Goal: Task Accomplishment & Management: Manage account settings

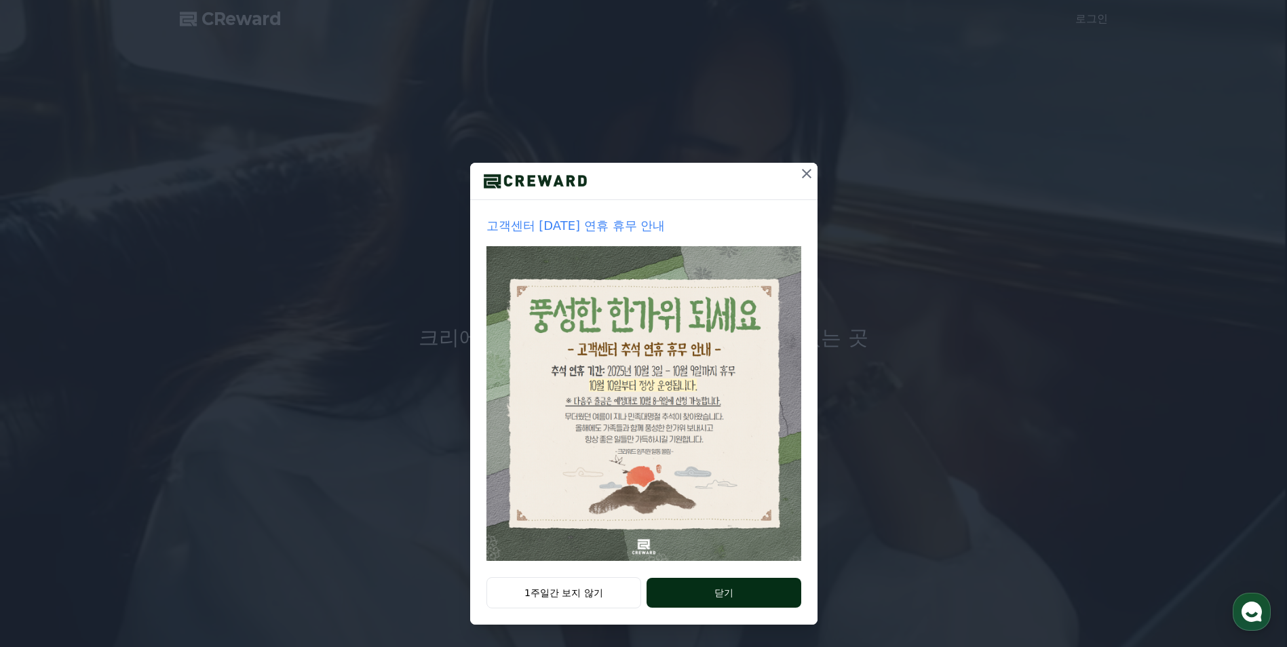
click at [715, 590] on button "닫기" at bounding box center [723, 593] width 154 height 30
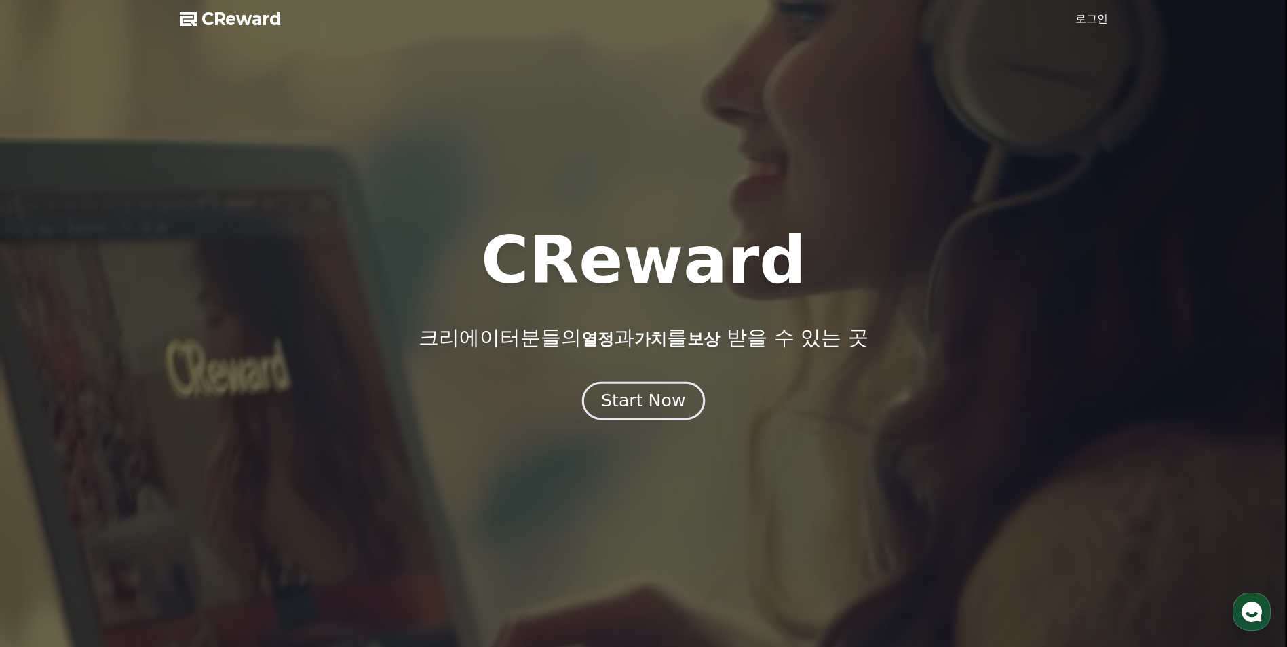
click at [674, 409] on div "Start Now" at bounding box center [643, 400] width 84 height 23
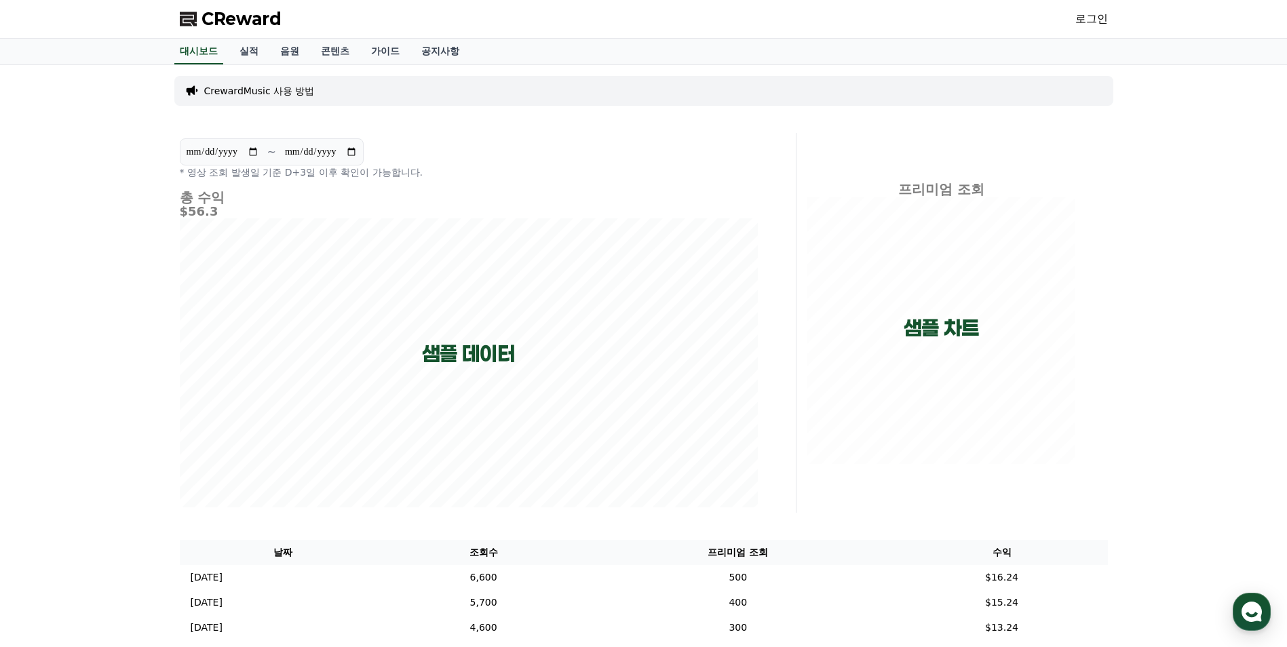
click at [1088, 16] on link "로그인" at bounding box center [1091, 19] width 33 height 16
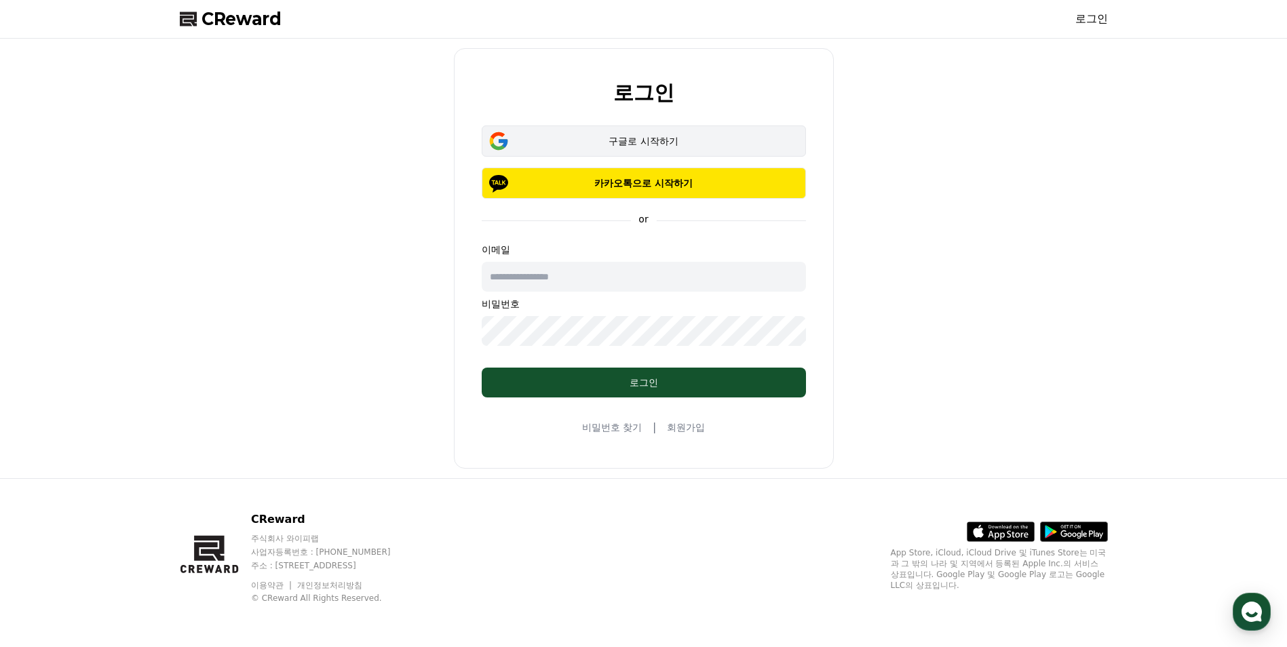
click at [658, 140] on div "구글로 시작하기" at bounding box center [643, 141] width 285 height 14
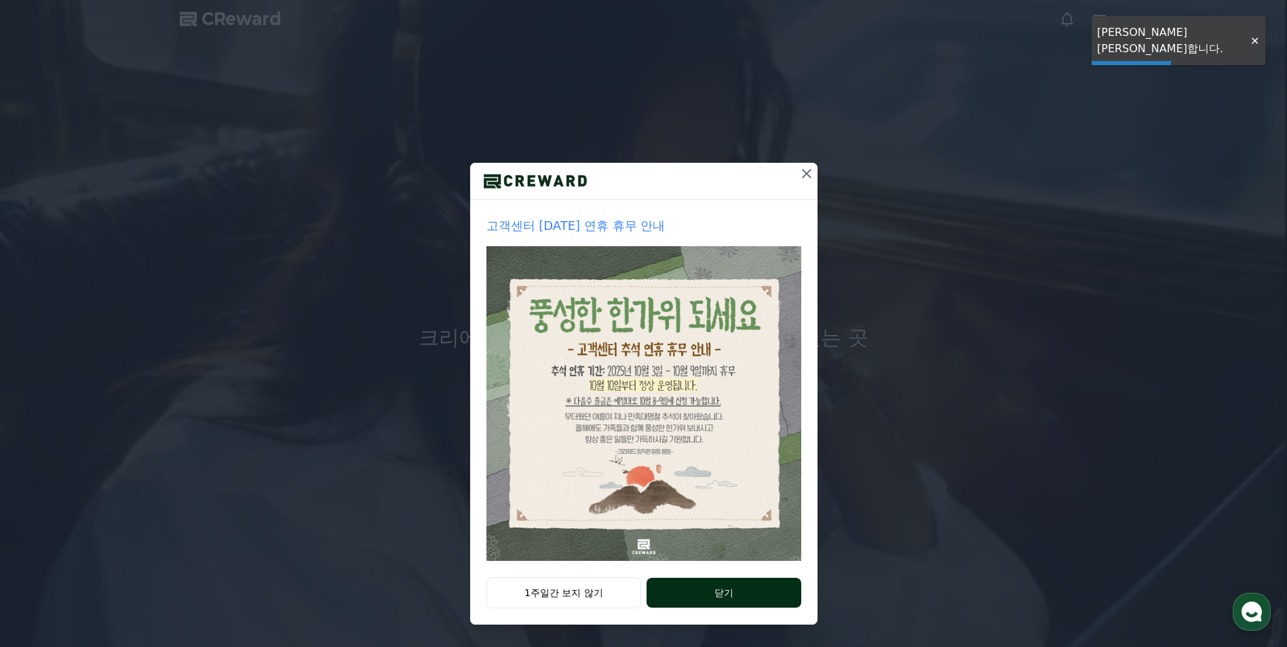
click at [739, 600] on button "닫기" at bounding box center [723, 593] width 154 height 30
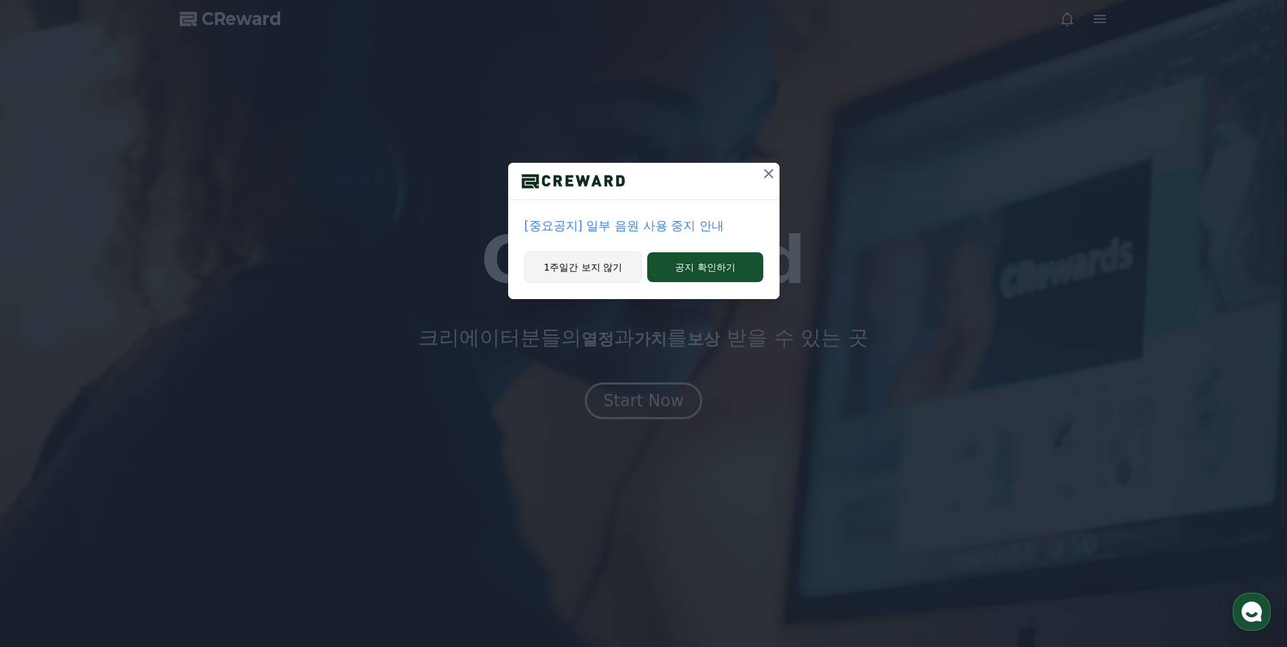
click at [620, 266] on button "1주일간 보지 않기" at bounding box center [583, 267] width 118 height 31
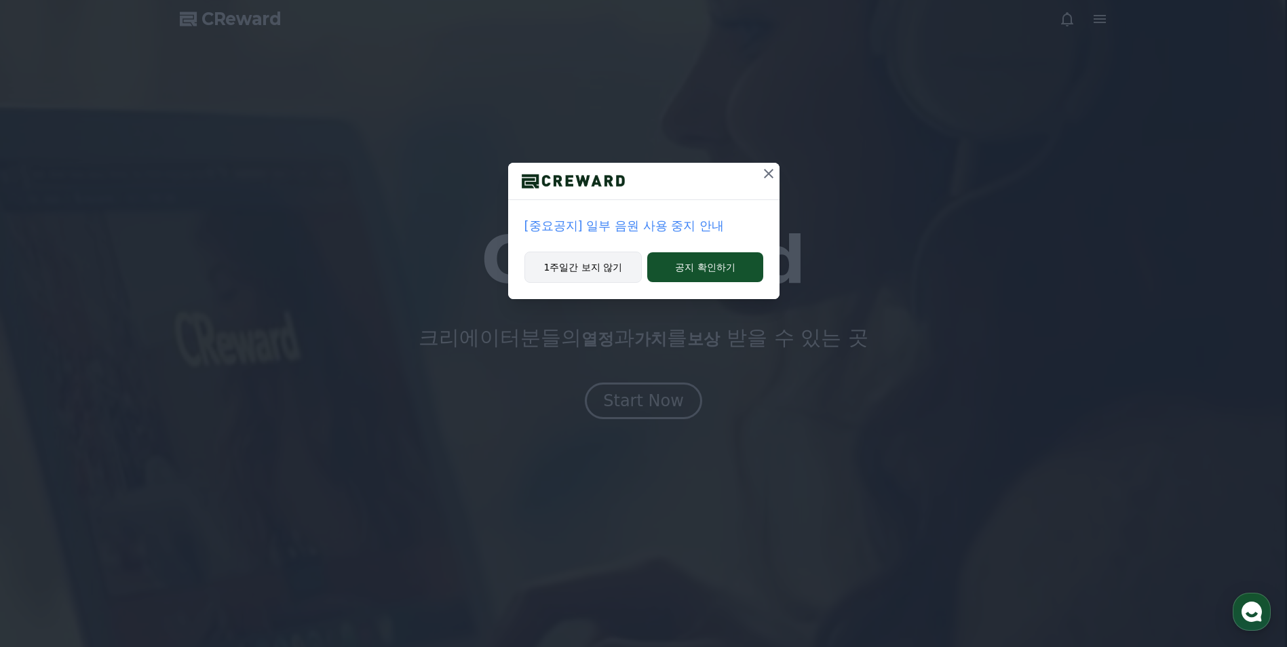
click at [604, 266] on button "1주일간 보지 않기" at bounding box center [583, 267] width 118 height 31
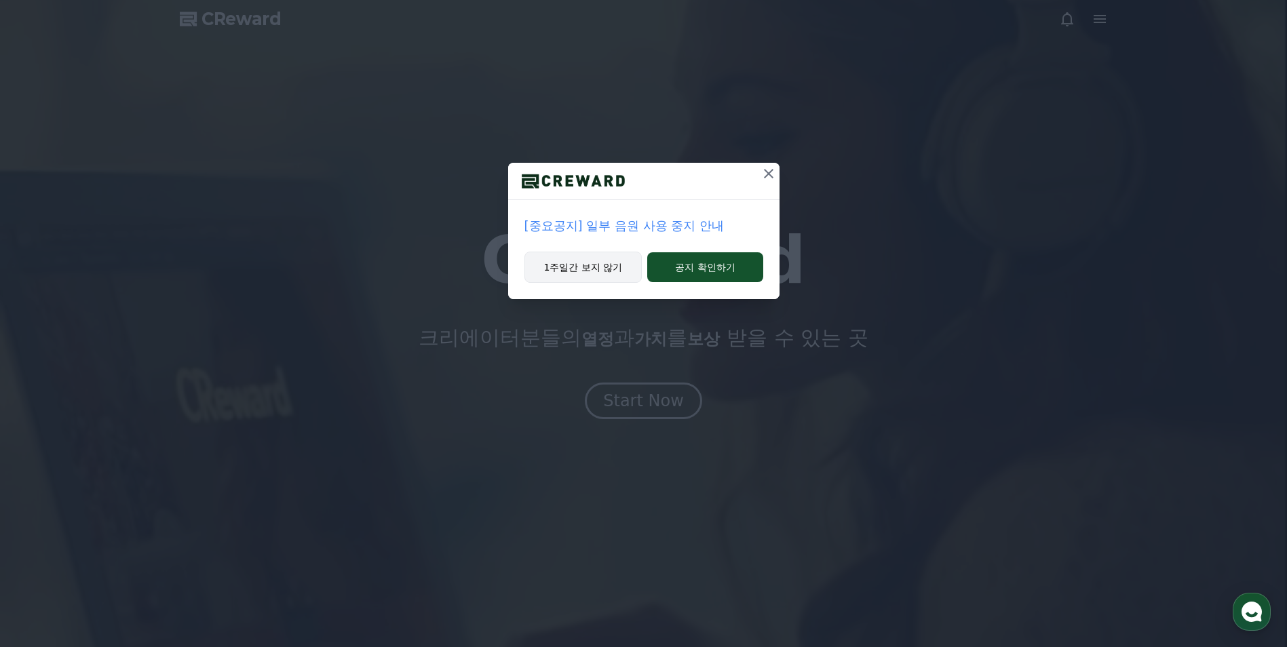
click at [619, 265] on button "1주일간 보지 않기" at bounding box center [583, 267] width 118 height 31
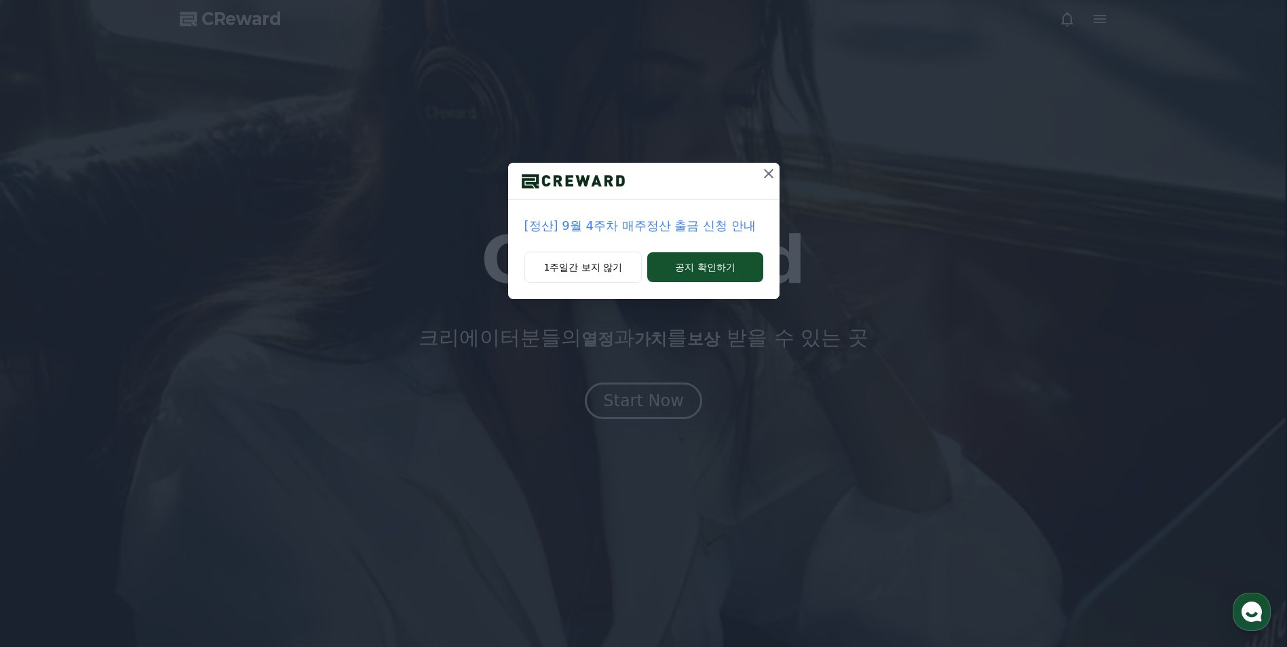
click at [767, 169] on icon at bounding box center [768, 173] width 16 height 16
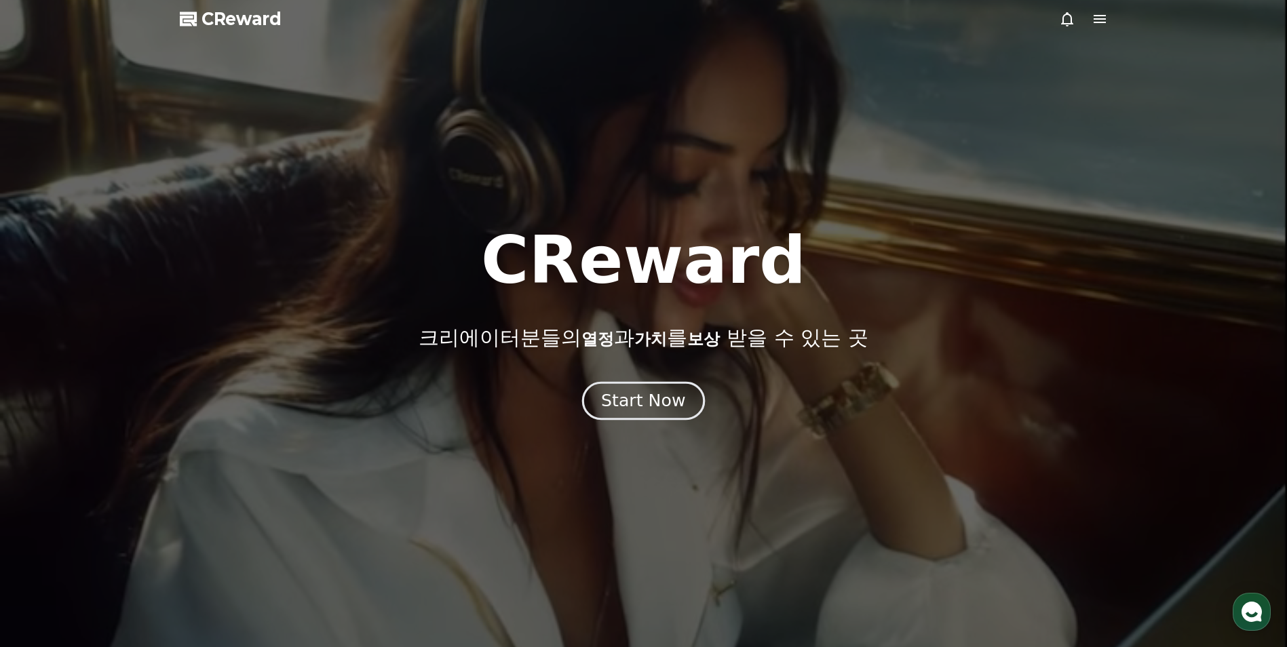
click at [645, 414] on button "Start Now" at bounding box center [643, 401] width 123 height 39
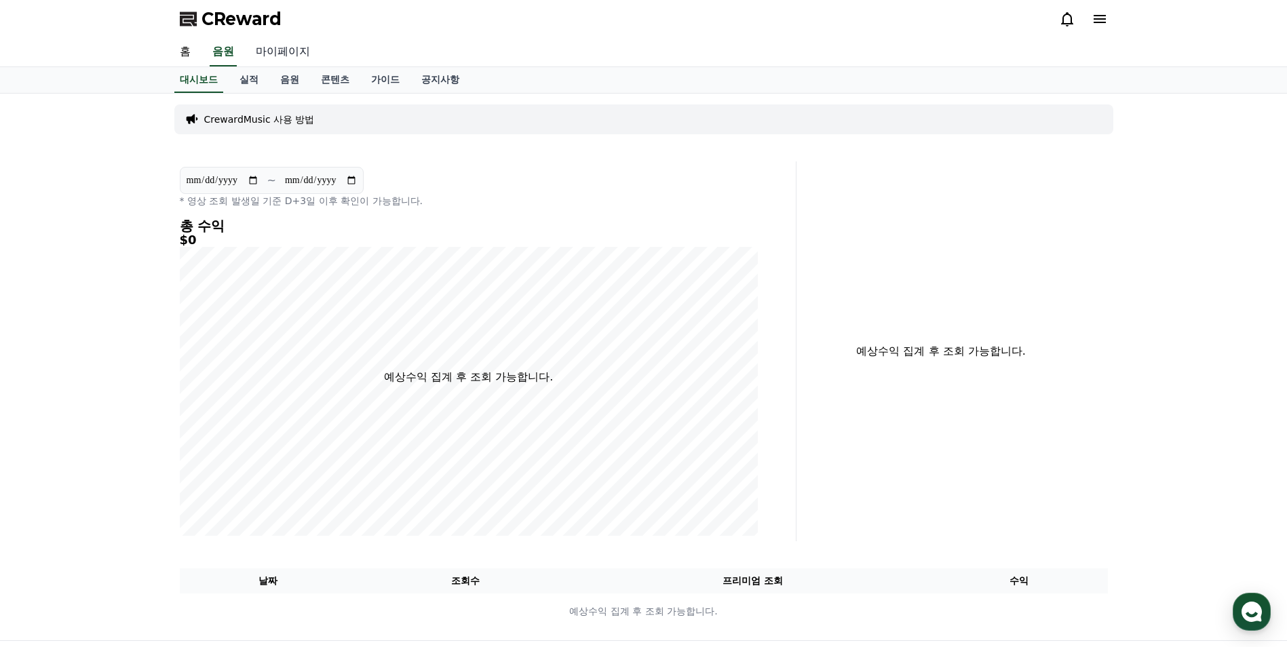
click at [292, 47] on link "마이페이지" at bounding box center [283, 52] width 76 height 28
select select "**********"
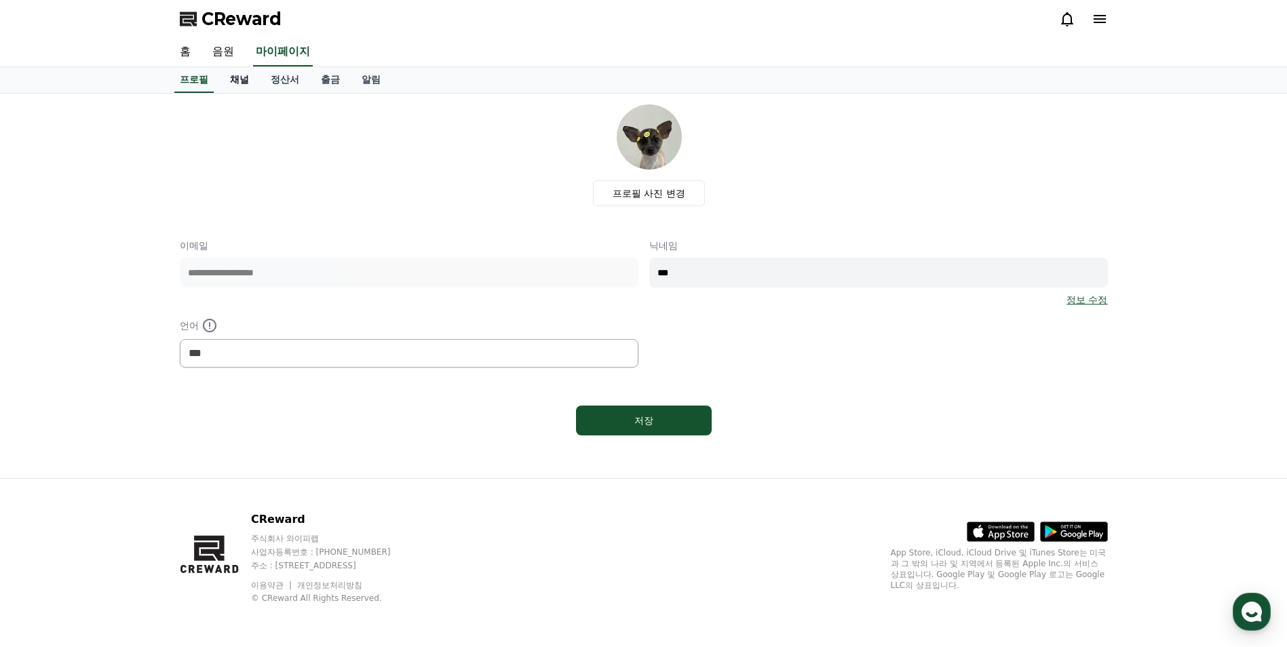
click at [241, 80] on link "채널" at bounding box center [239, 80] width 41 height 26
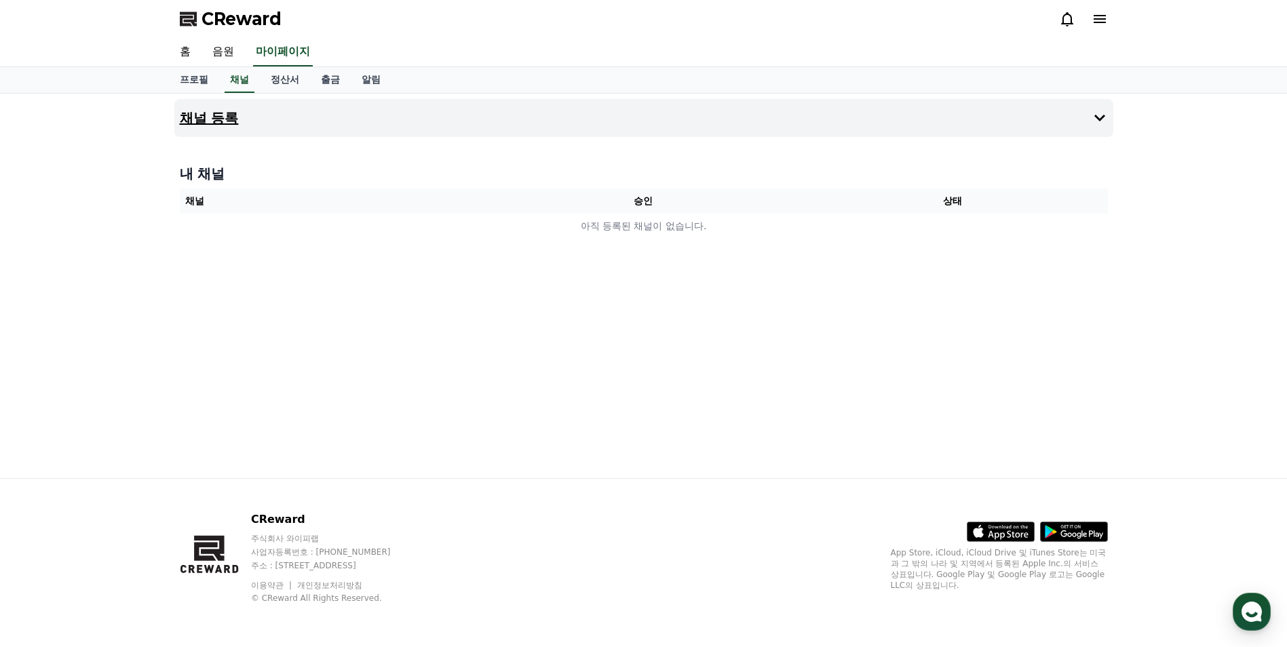
click at [231, 121] on h4 "채널 등록" at bounding box center [209, 118] width 59 height 15
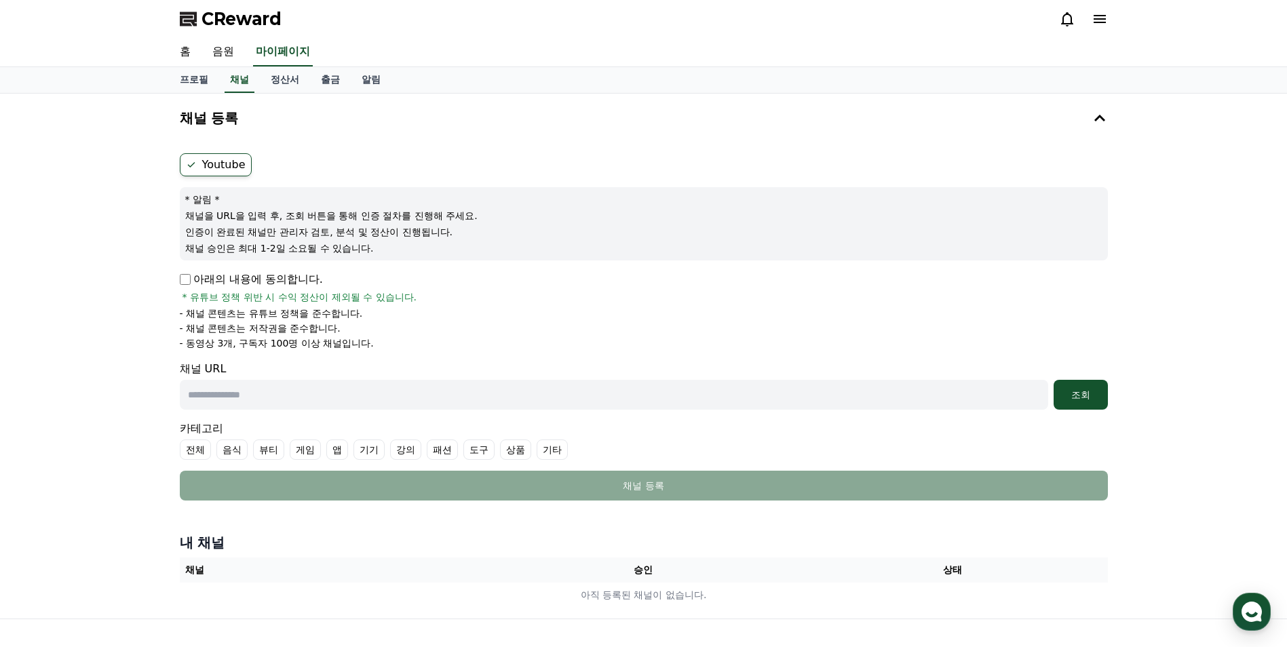
click at [176, 280] on div "Youtube * 알림 * 채널을 URL을 입력 후, 조회 버튼을 통해 인증 절차를 진행해 주세요. 인증이 완료된 채널만 관리자 검토, 분석 …" at bounding box center [643, 327] width 939 height 358
click at [543, 395] on input "text" at bounding box center [614, 395] width 868 height 30
click at [304, 386] on input "text" at bounding box center [614, 395] width 868 height 30
paste input "**********"
type input "**********"
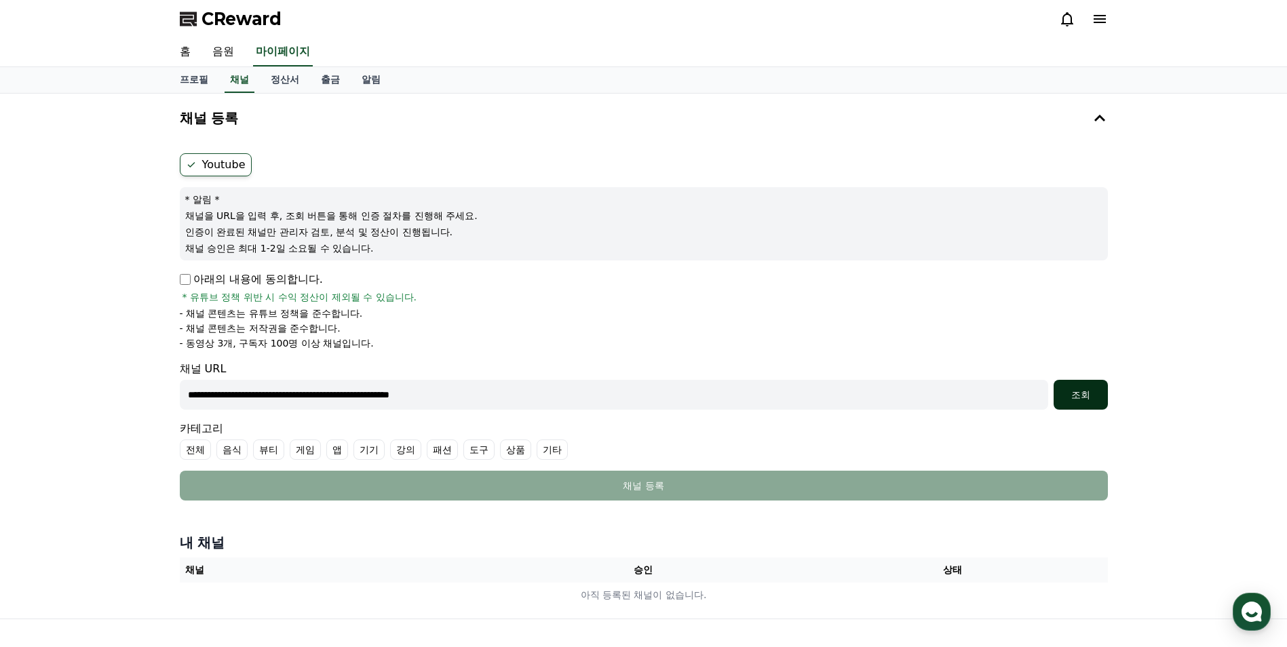
click at [1085, 402] on button "조회" at bounding box center [1080, 395] width 54 height 30
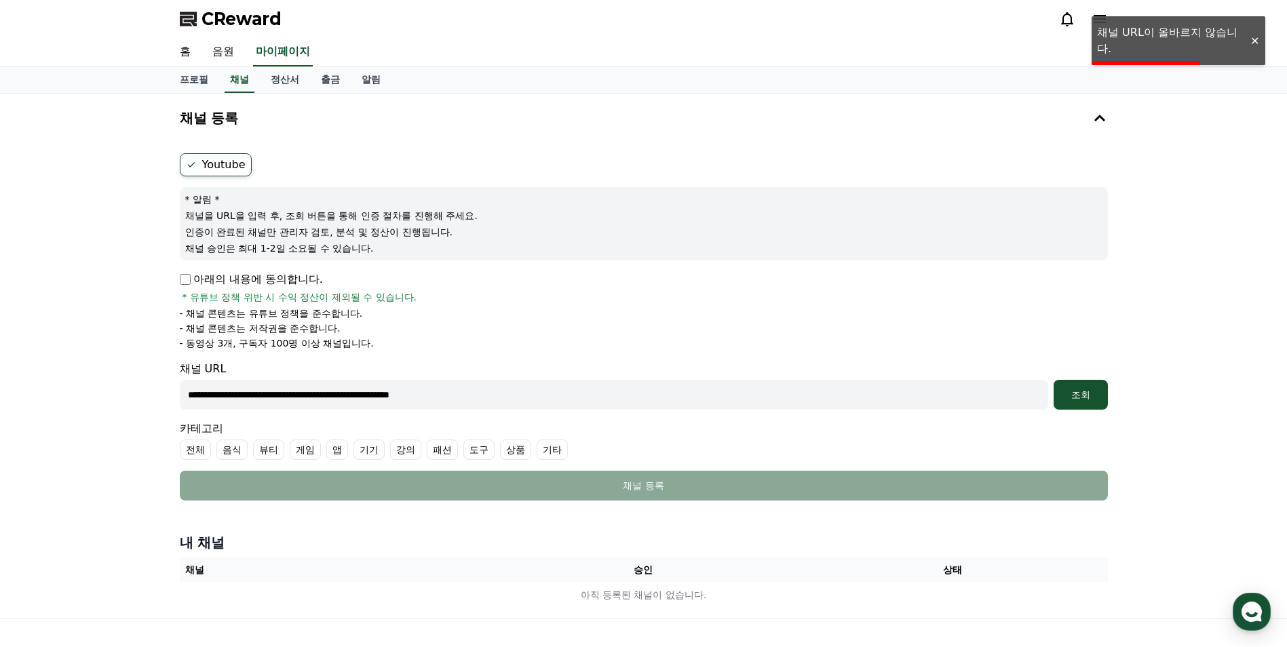
click at [1255, 46] on div at bounding box center [1254, 41] width 22 height 13
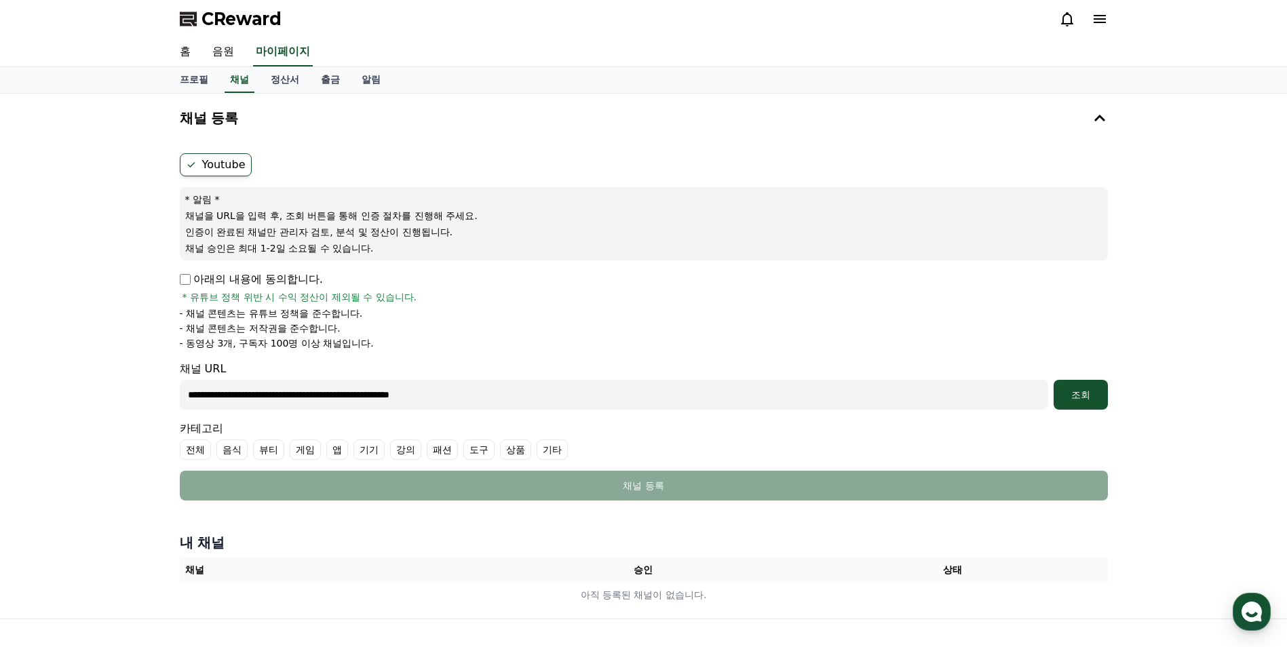
click at [511, 402] on input "**********" at bounding box center [614, 395] width 868 height 30
drag, startPoint x: 511, startPoint y: 402, endPoint x: 0, endPoint y: 404, distance: 511.4
click at [0, 403] on html "**********" at bounding box center [643, 393] width 1287 height 787
paste input "**********"
type input "**********"
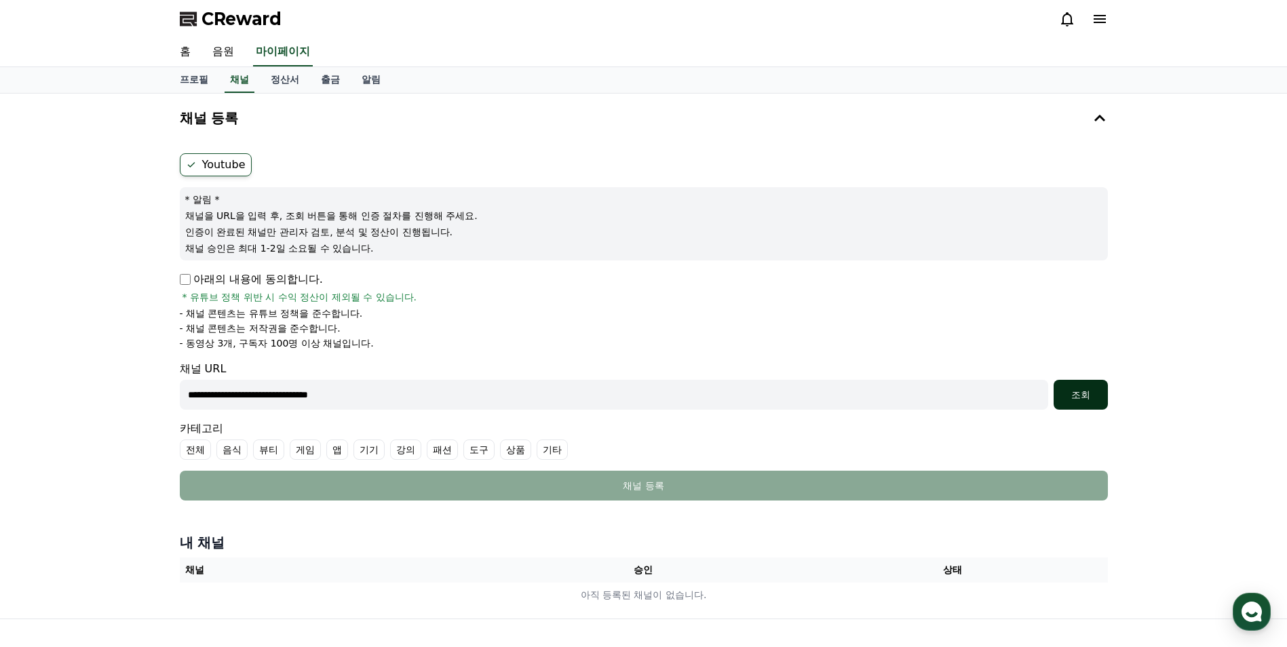
click at [1089, 396] on div "조회" at bounding box center [1080, 395] width 43 height 14
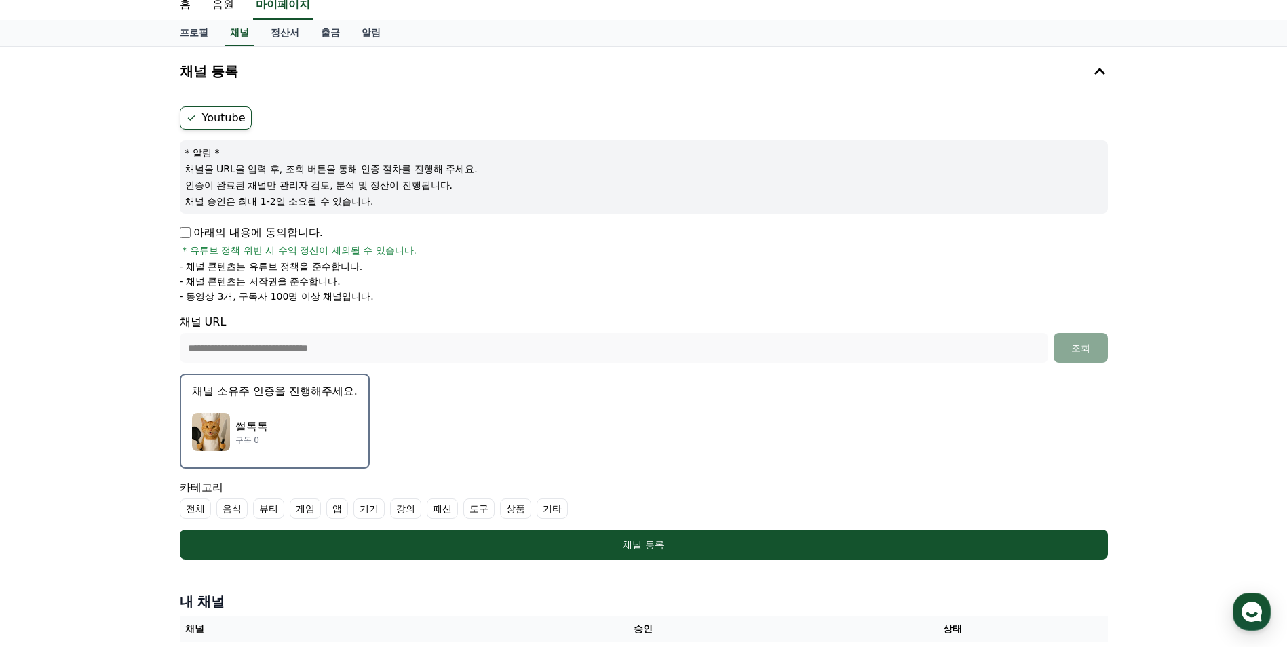
scroll to position [68, 0]
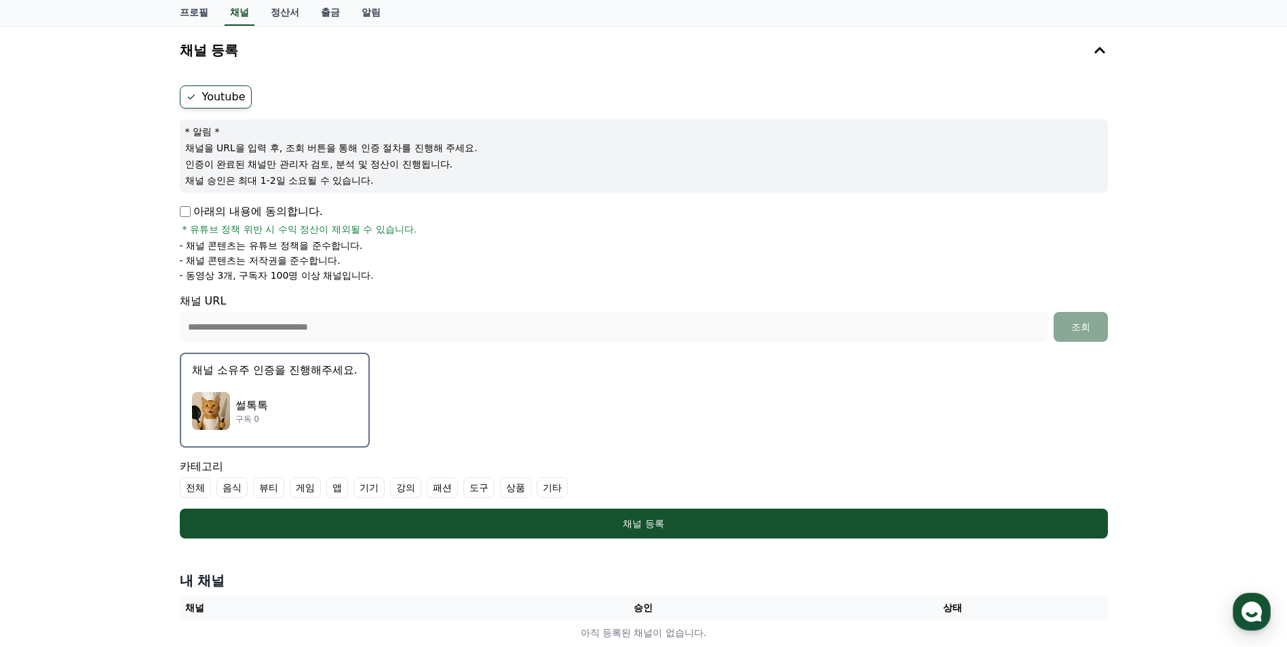
click at [287, 389] on div "썰톡톡 구독 0" at bounding box center [274, 411] width 165 height 54
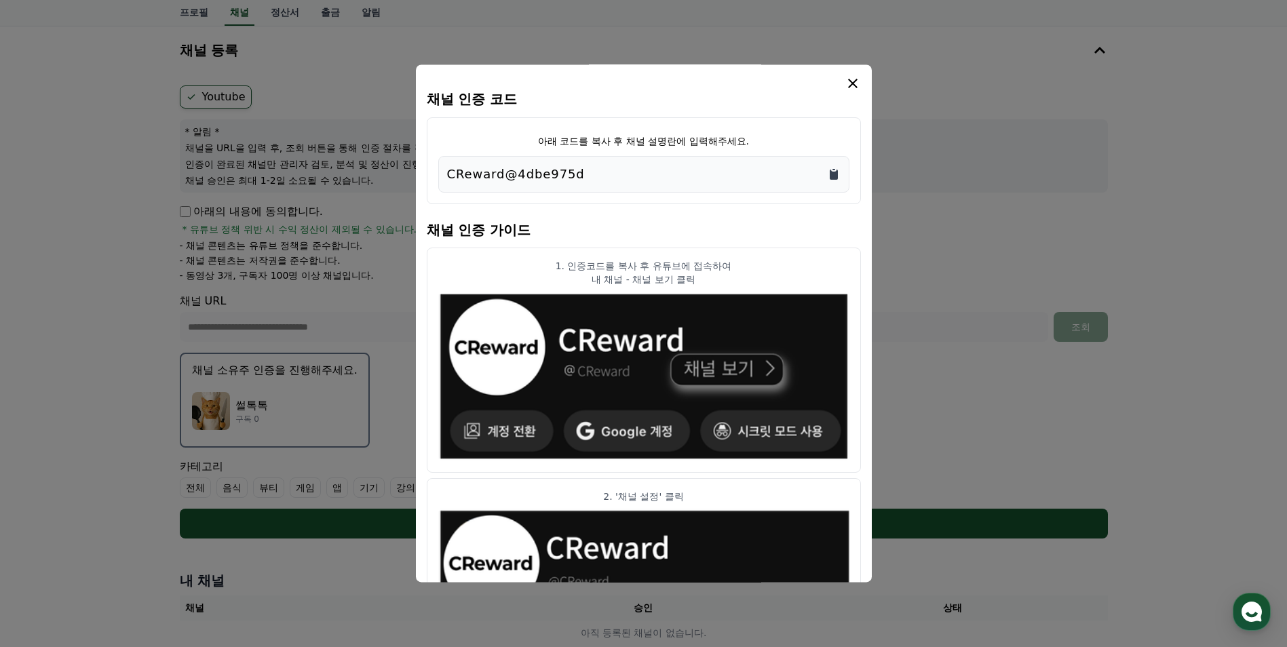
click at [832, 174] on icon "Copy to clipboard" at bounding box center [834, 175] width 8 height 10
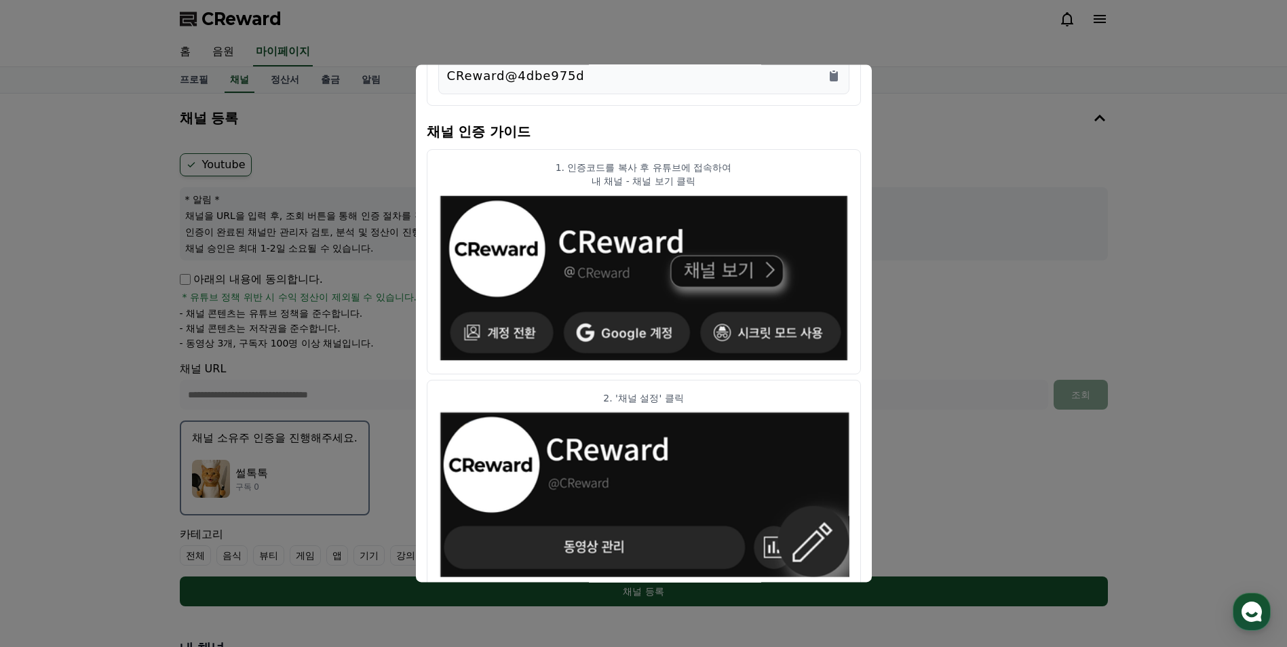
scroll to position [0, 0]
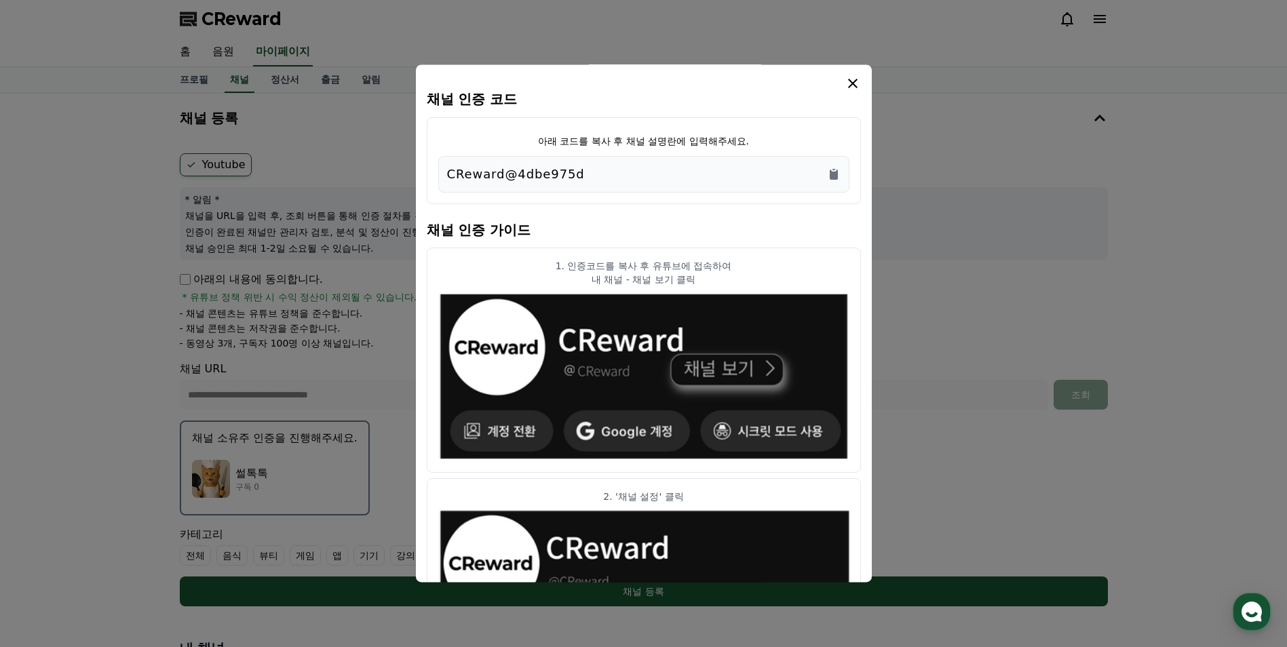
click at [855, 83] on icon "modal" at bounding box center [852, 83] width 16 height 16
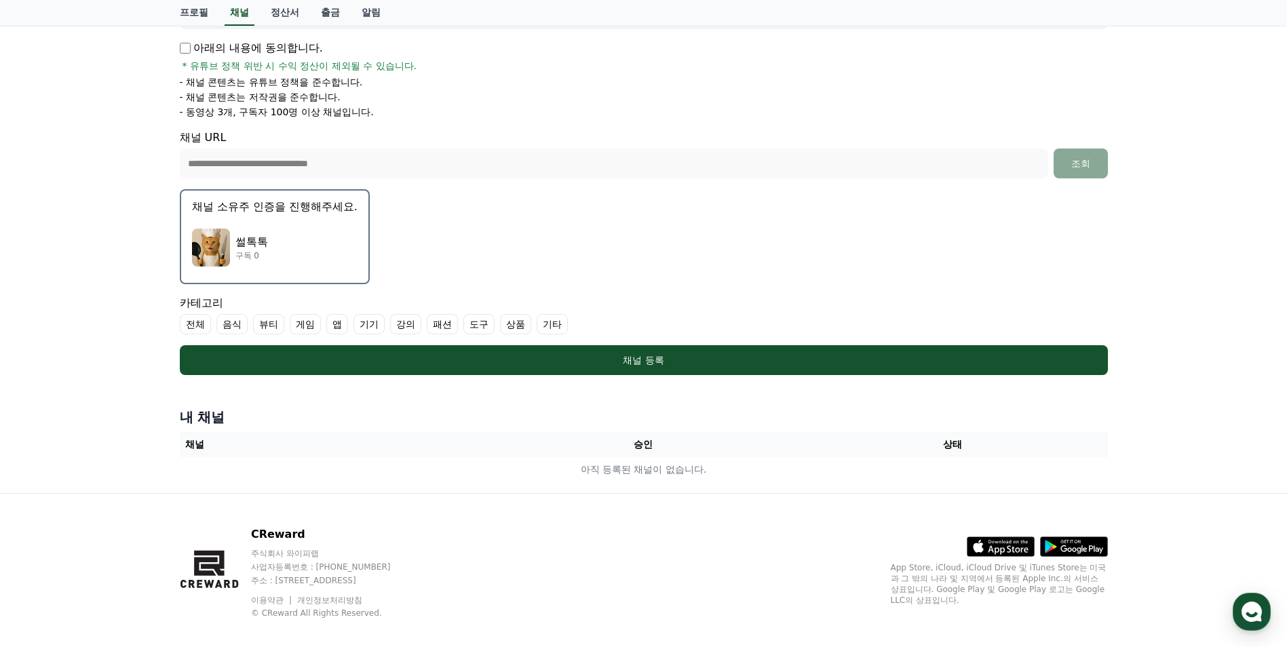
scroll to position [246, 0]
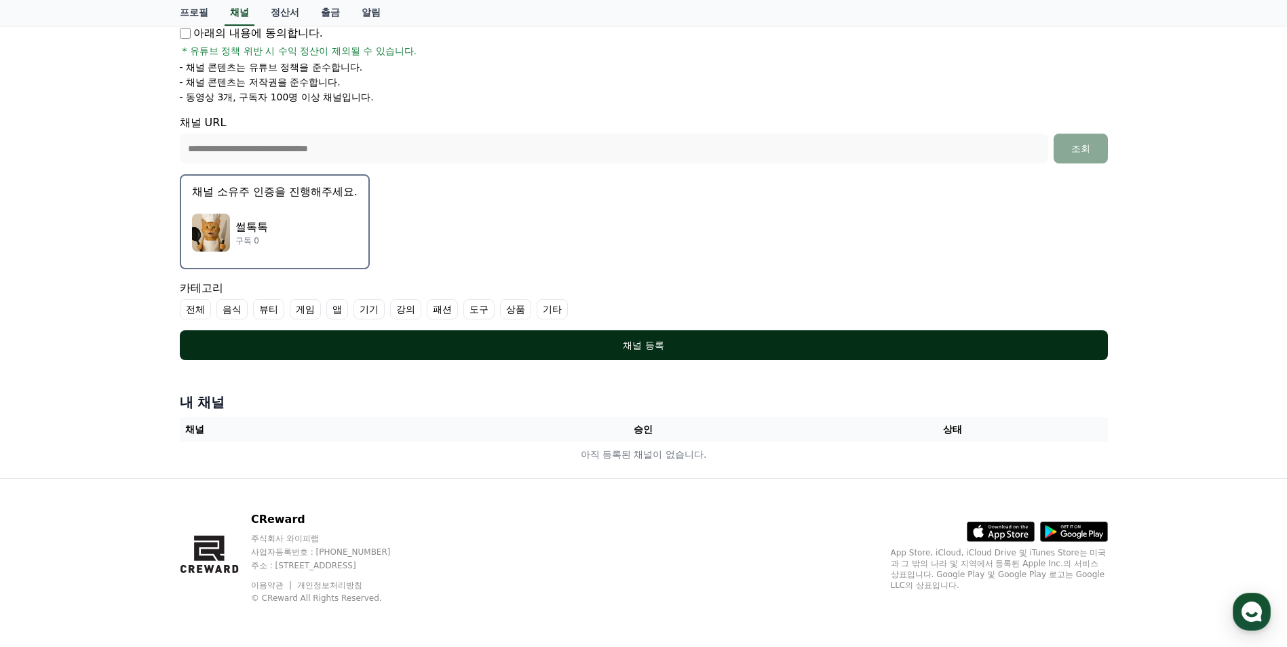
click at [618, 353] on button "채널 등록" at bounding box center [644, 345] width 928 height 30
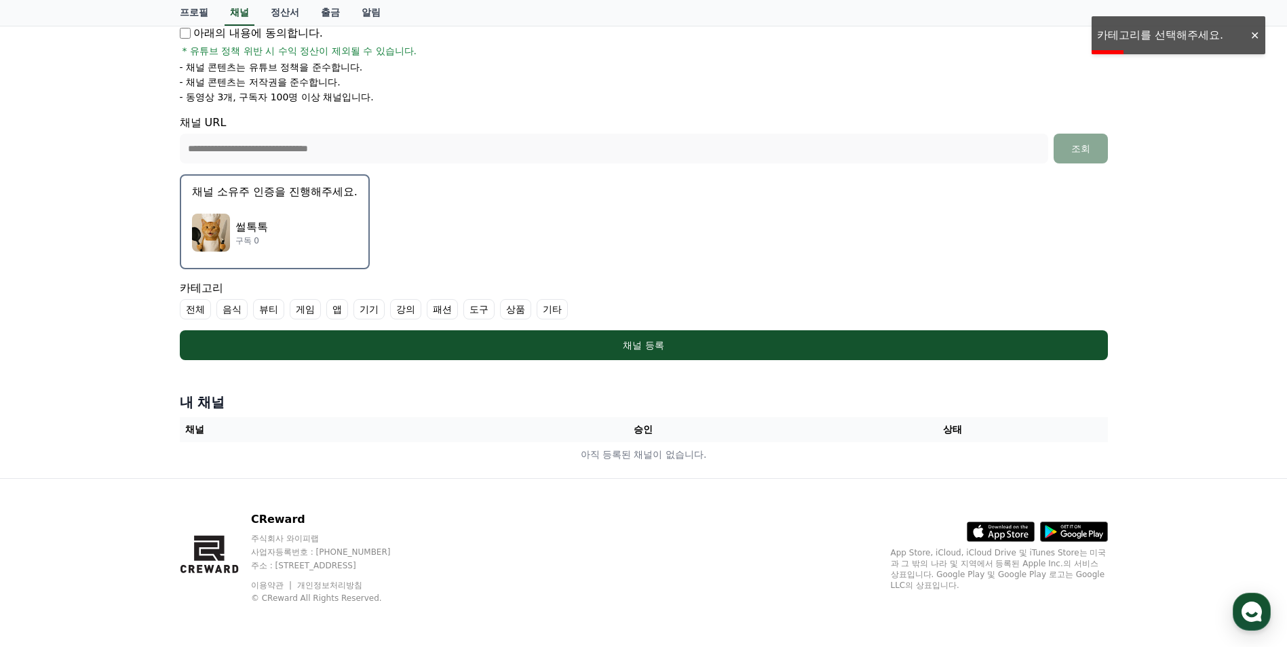
click at [200, 308] on label "전체" at bounding box center [195, 309] width 31 height 20
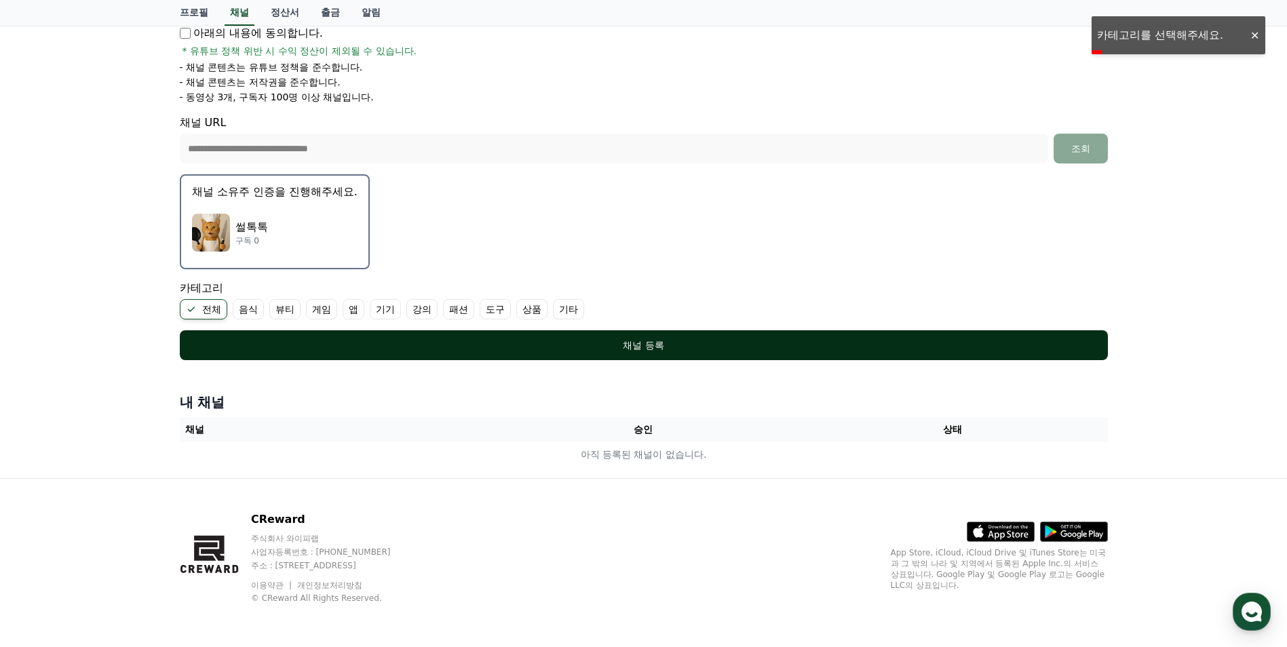
click at [426, 336] on button "채널 등록" at bounding box center [644, 345] width 928 height 30
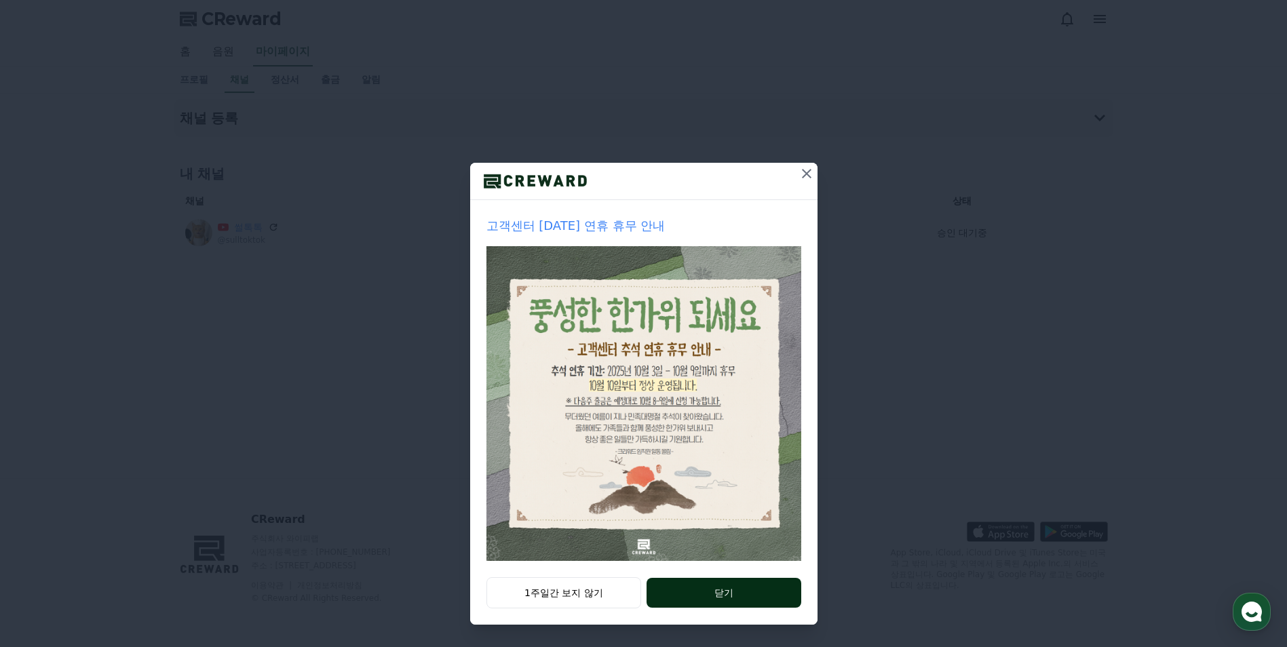
click at [707, 596] on button "닫기" at bounding box center [723, 593] width 154 height 30
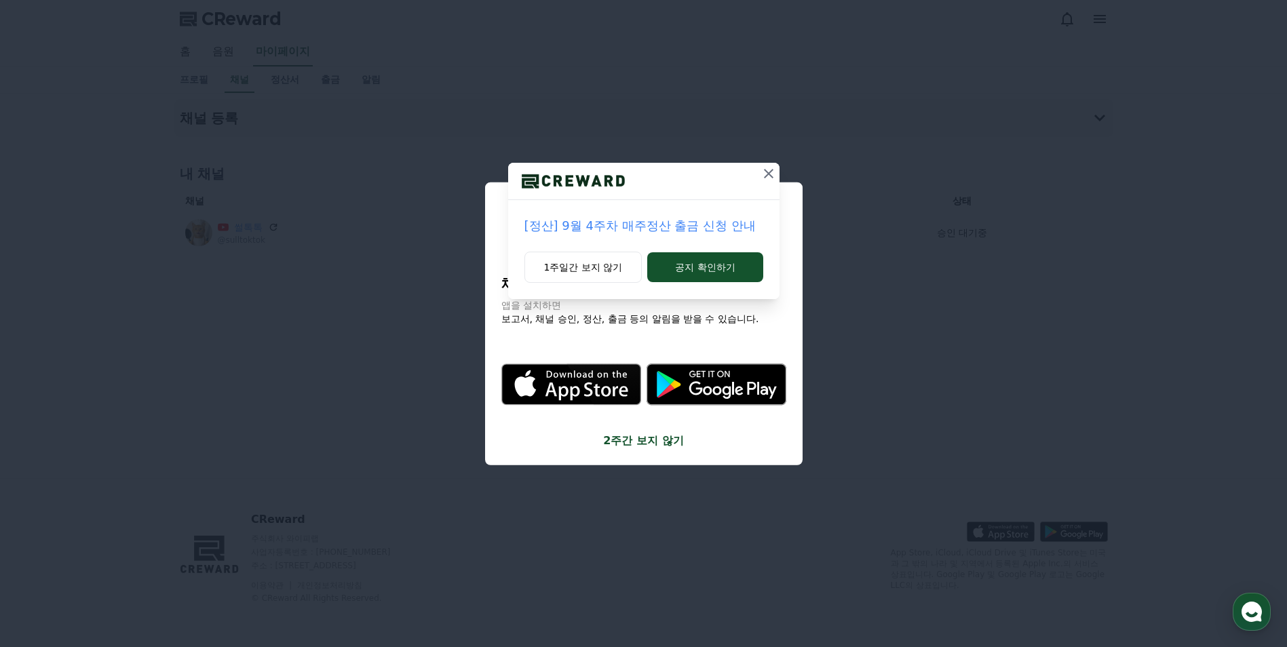
click at [767, 173] on icon at bounding box center [768, 173] width 16 height 16
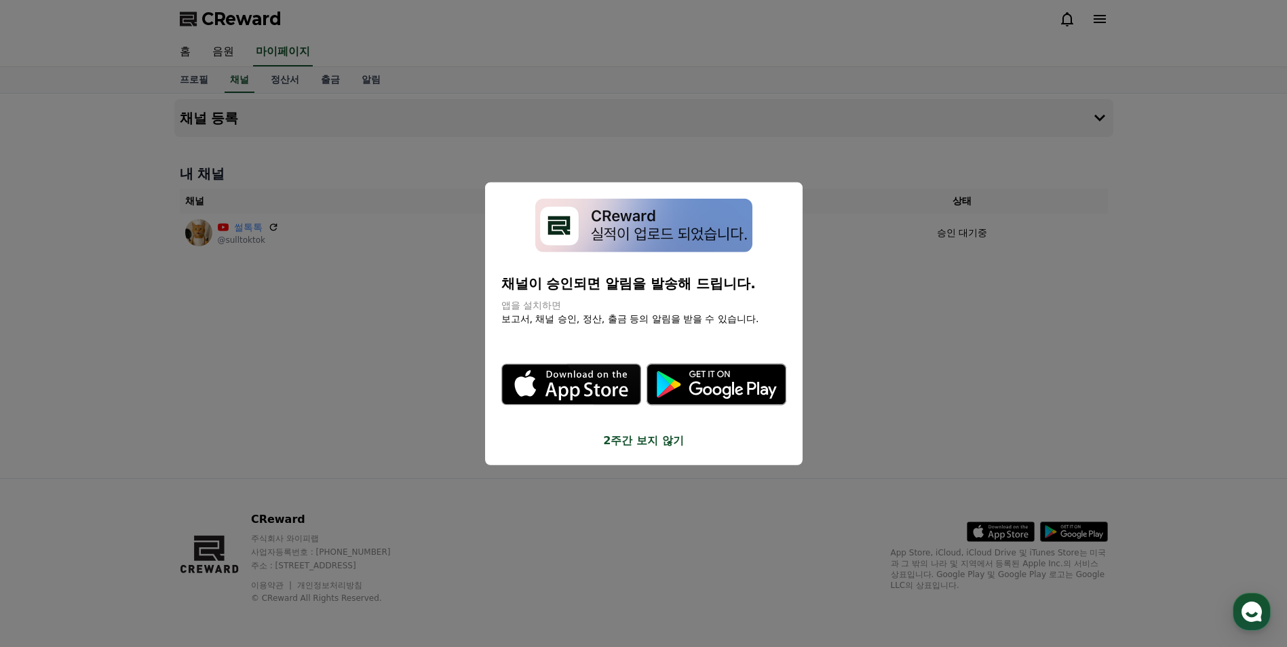
click at [878, 274] on button "close modal" at bounding box center [643, 323] width 1287 height 647
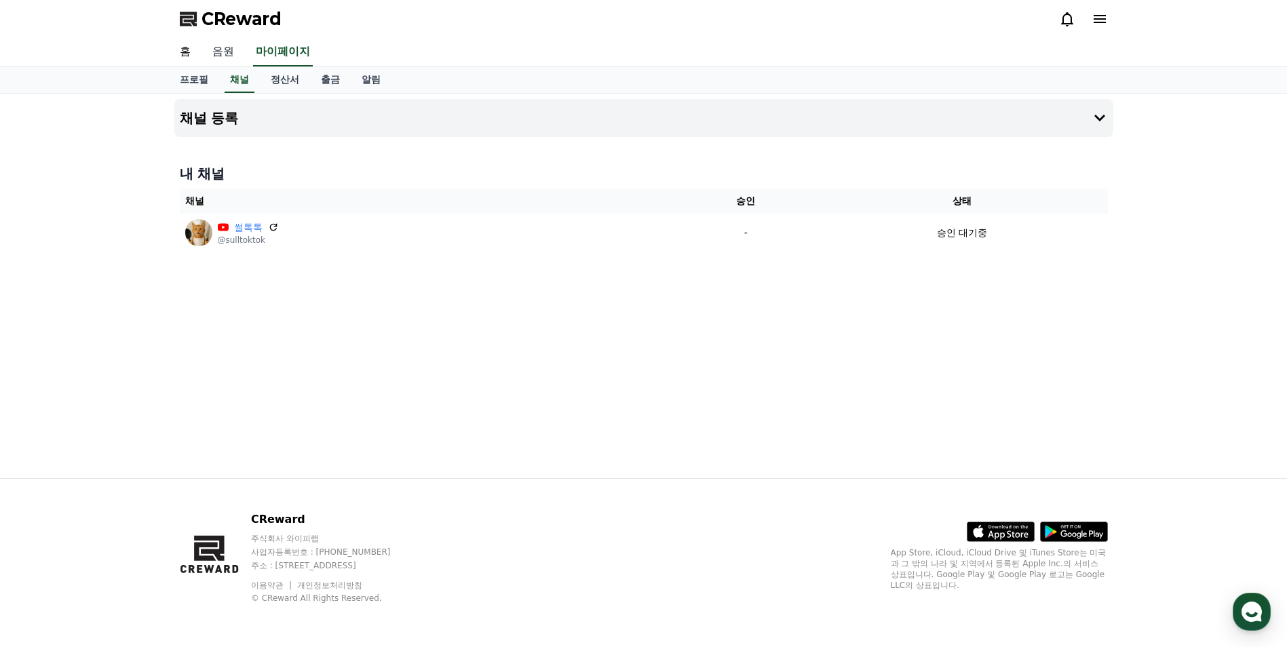
click at [221, 54] on link "음원" at bounding box center [222, 52] width 43 height 28
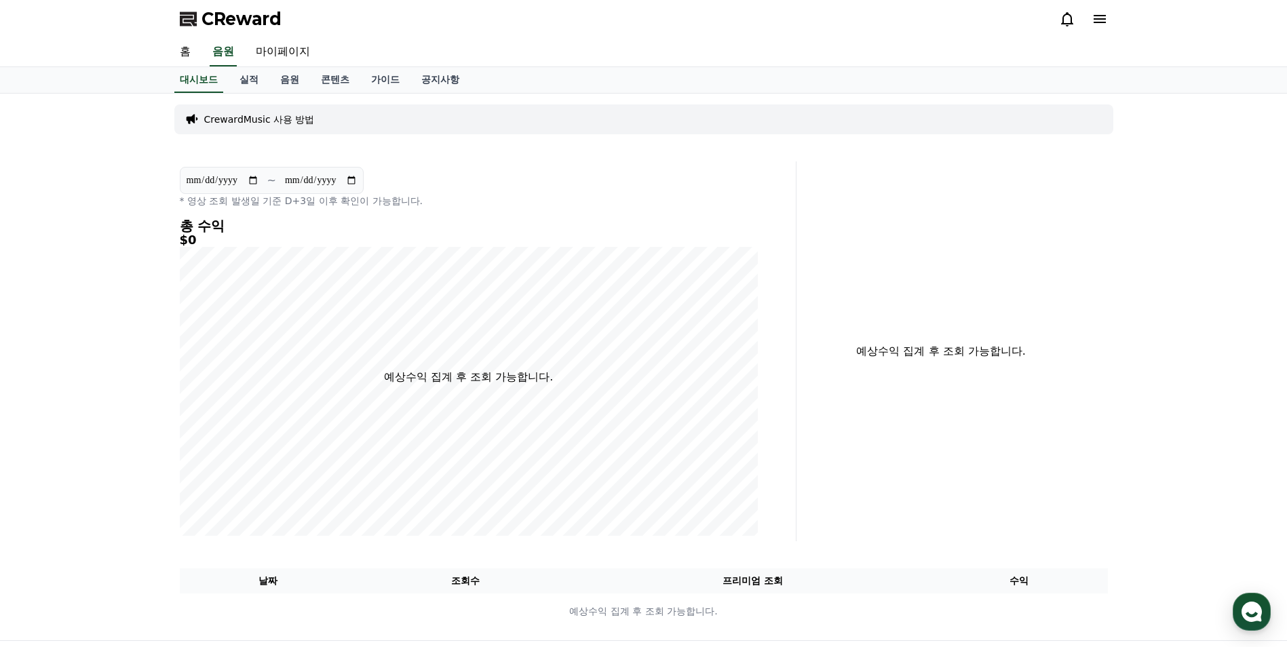
click at [284, 117] on p "CrewardMusic 사용 방법" at bounding box center [259, 120] width 111 height 14
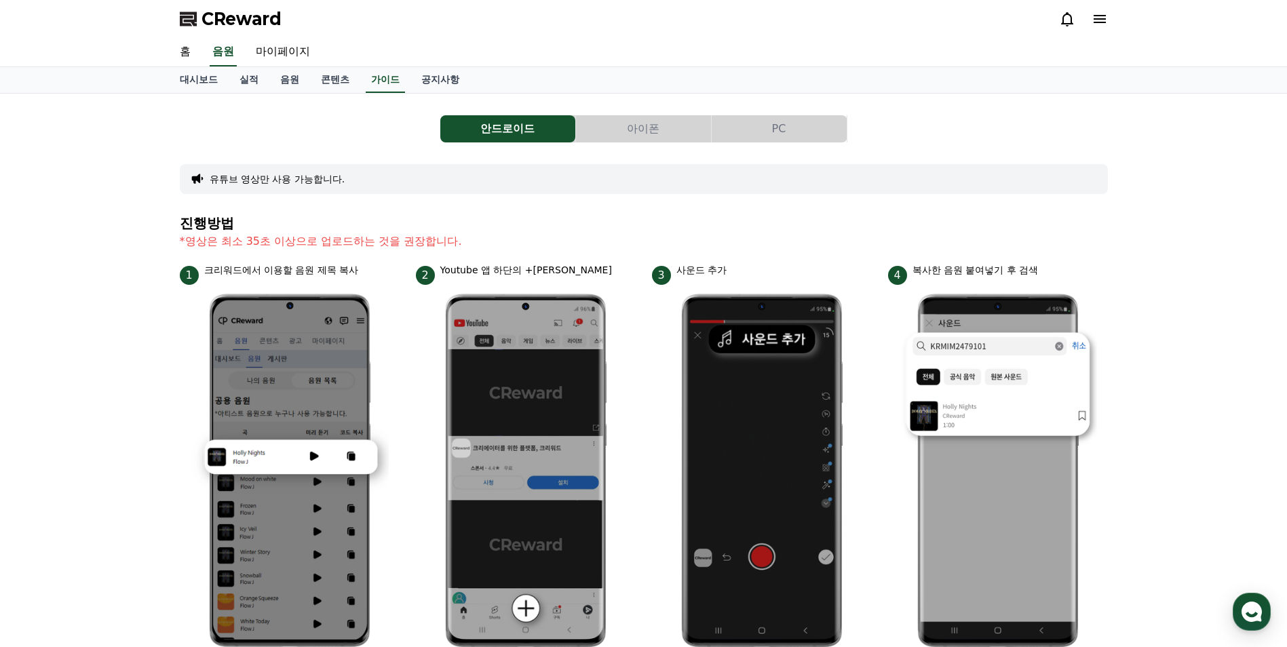
drag, startPoint x: 247, startPoint y: 267, endPoint x: 370, endPoint y: 275, distance: 123.1
click at [370, 275] on div "1 크리워드에서 이용할 음원 제목 복사" at bounding box center [290, 274] width 220 height 22
click at [236, 20] on span "CReward" at bounding box center [241, 19] width 80 height 22
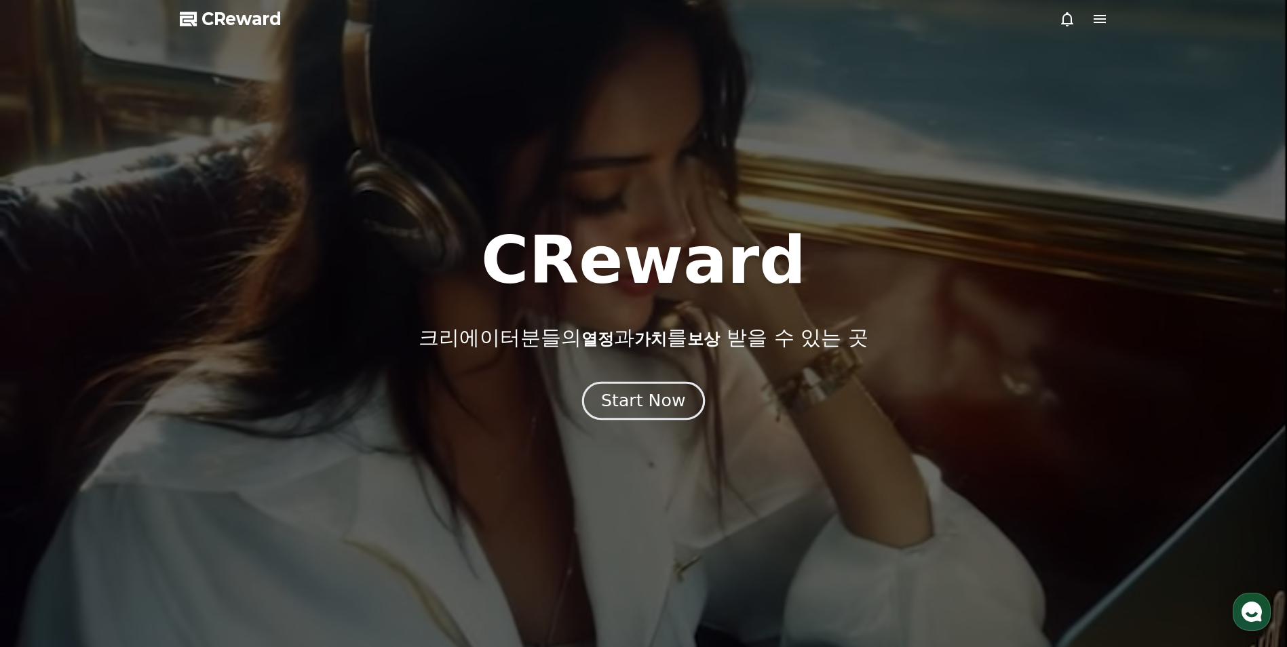
click at [679, 405] on div "Start Now" at bounding box center [643, 400] width 84 height 23
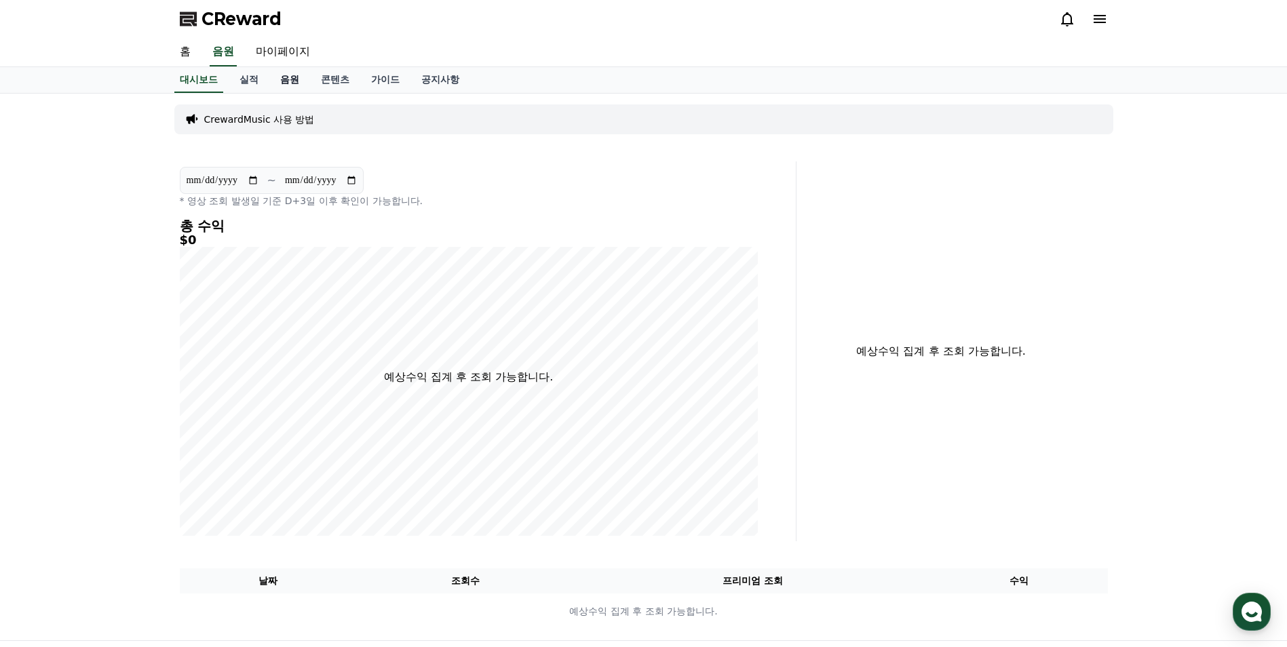
click at [291, 77] on link "음원" at bounding box center [289, 80] width 41 height 26
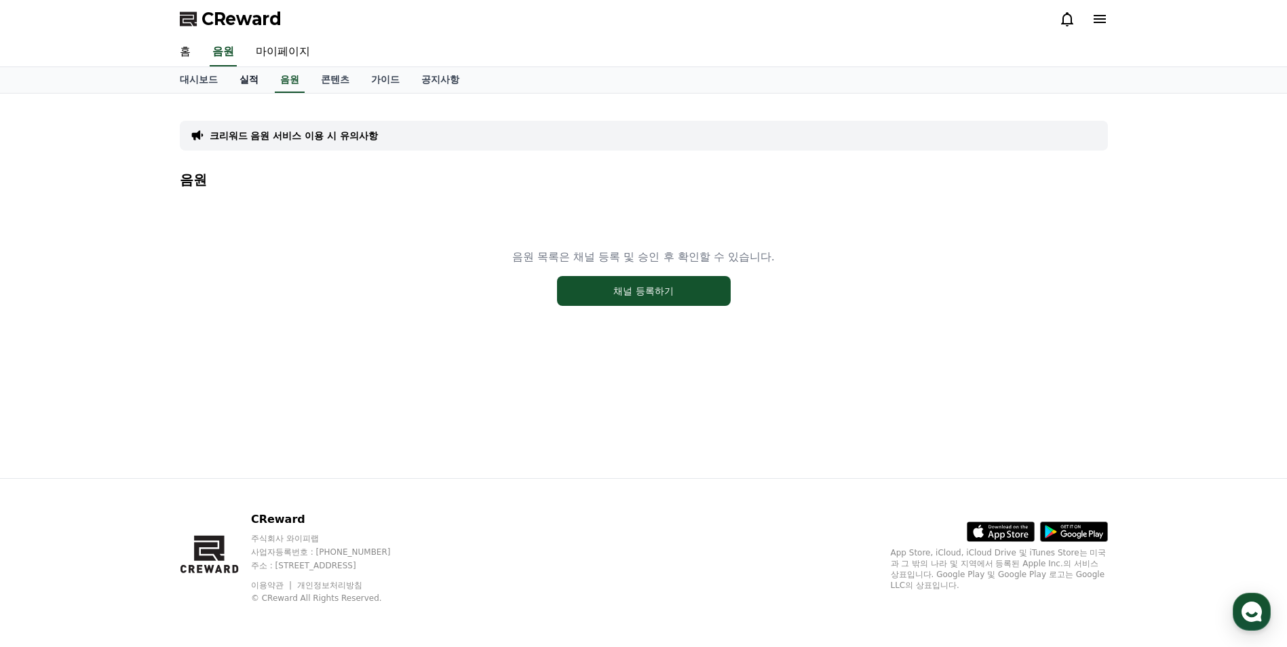
click at [247, 79] on link "실적" at bounding box center [249, 80] width 41 height 26
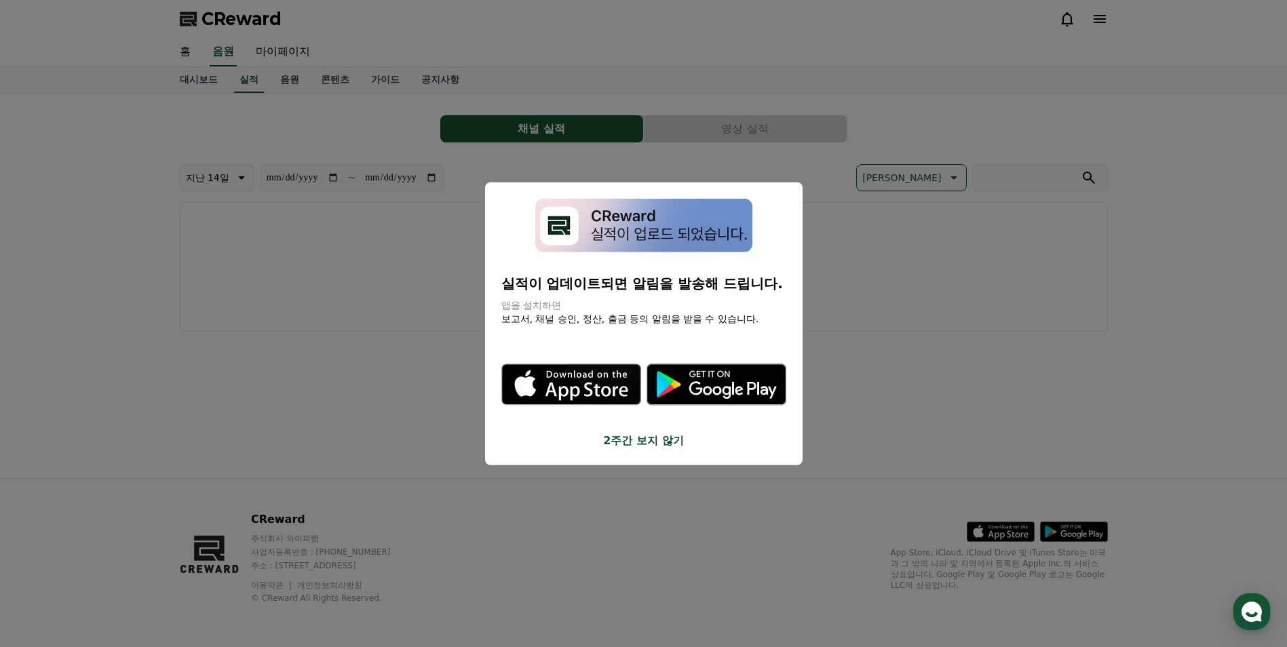
click at [634, 440] on button "2주간 보지 않기" at bounding box center [643, 440] width 285 height 16
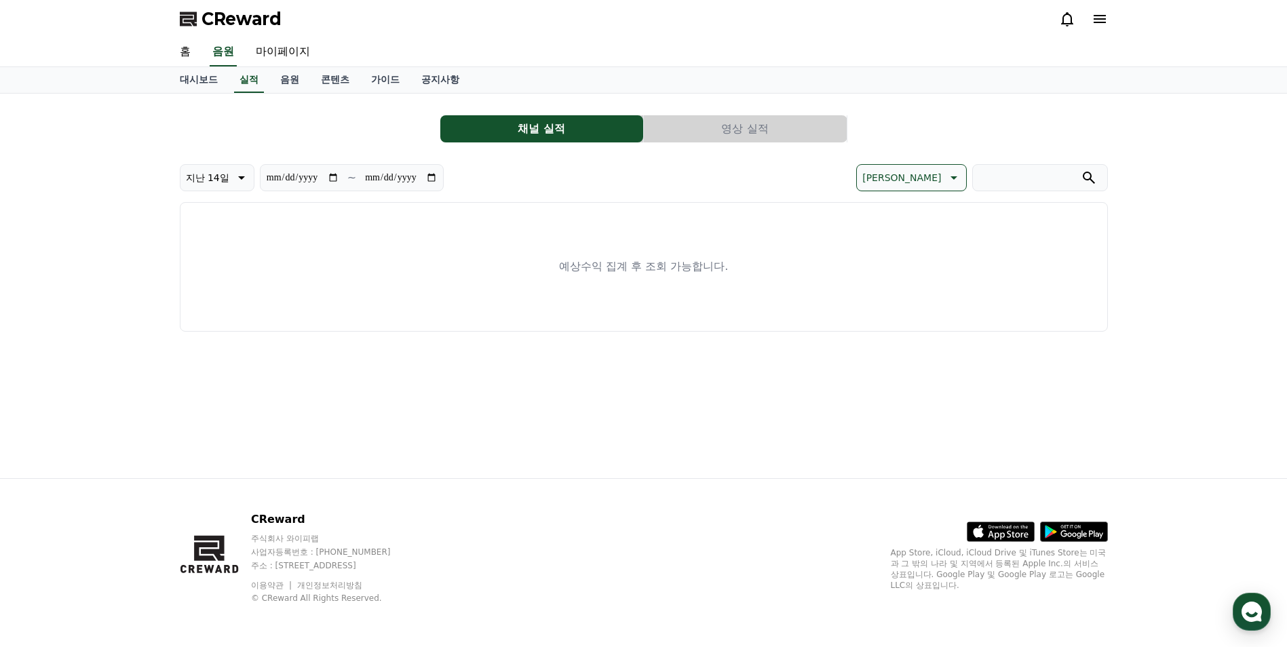
click at [1108, 15] on div "CReward" at bounding box center [644, 19] width 950 height 38
click at [1095, 16] on icon at bounding box center [1099, 19] width 12 height 8
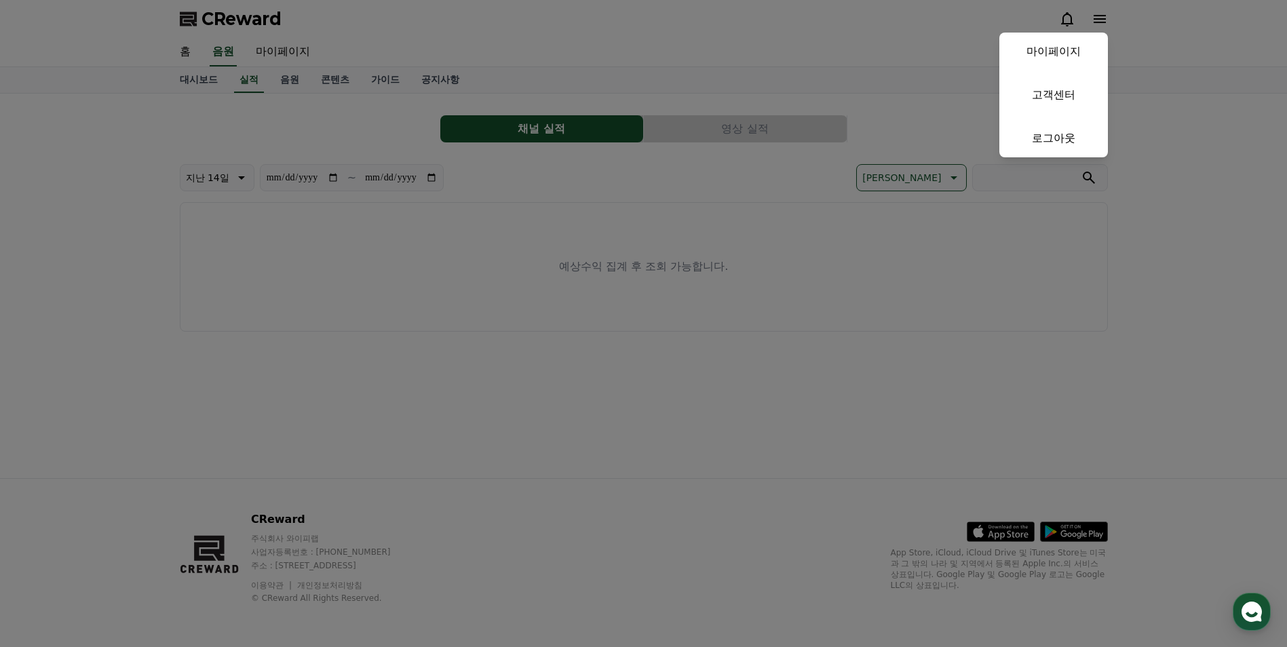
click at [1096, 18] on button "close" at bounding box center [643, 323] width 1287 height 647
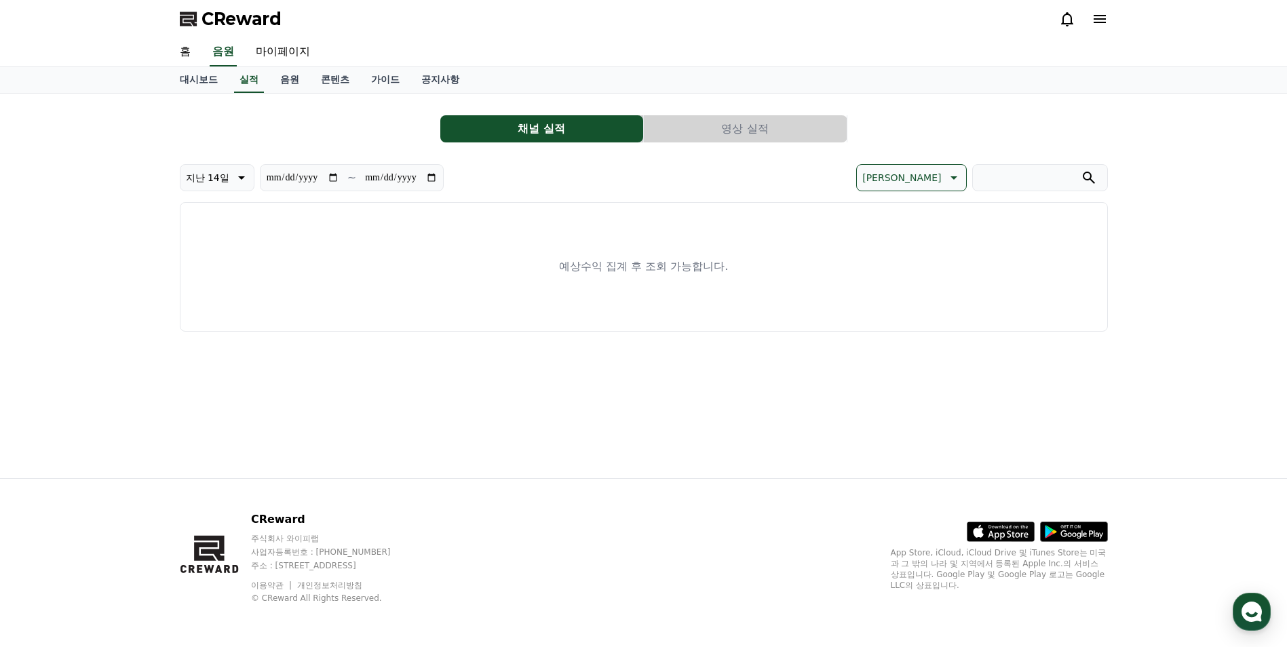
click at [254, 18] on span "CReward" at bounding box center [241, 19] width 80 height 22
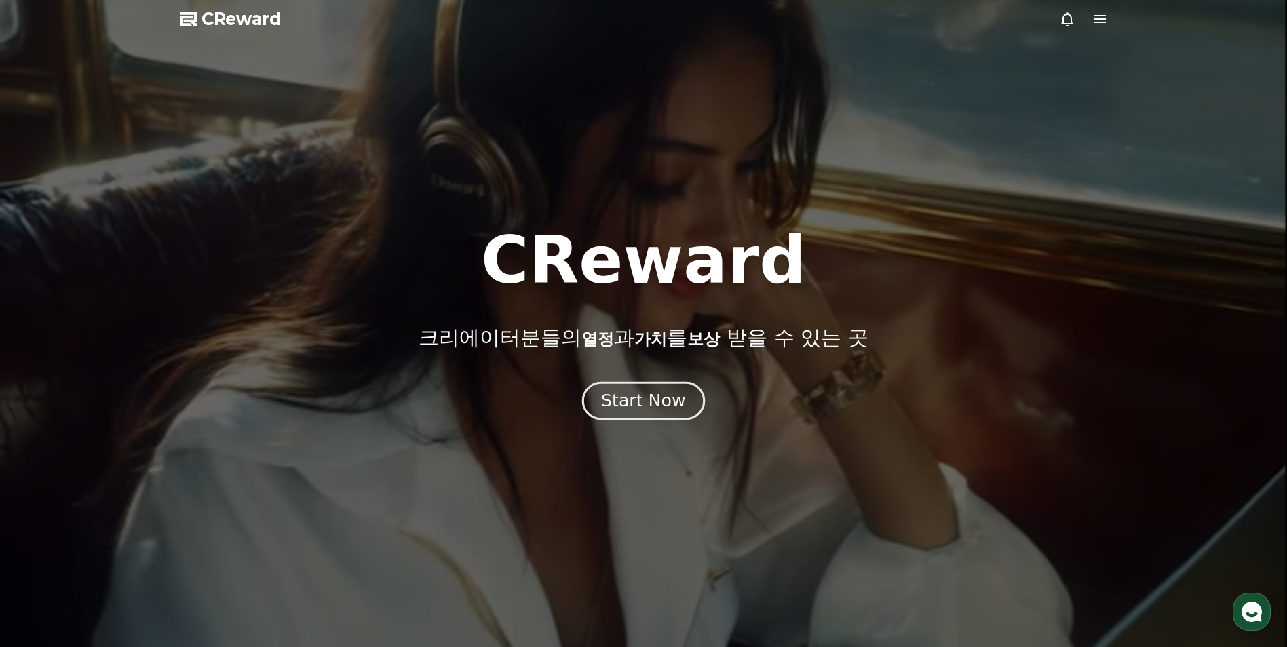
click at [642, 394] on div "Start Now" at bounding box center [643, 400] width 84 height 23
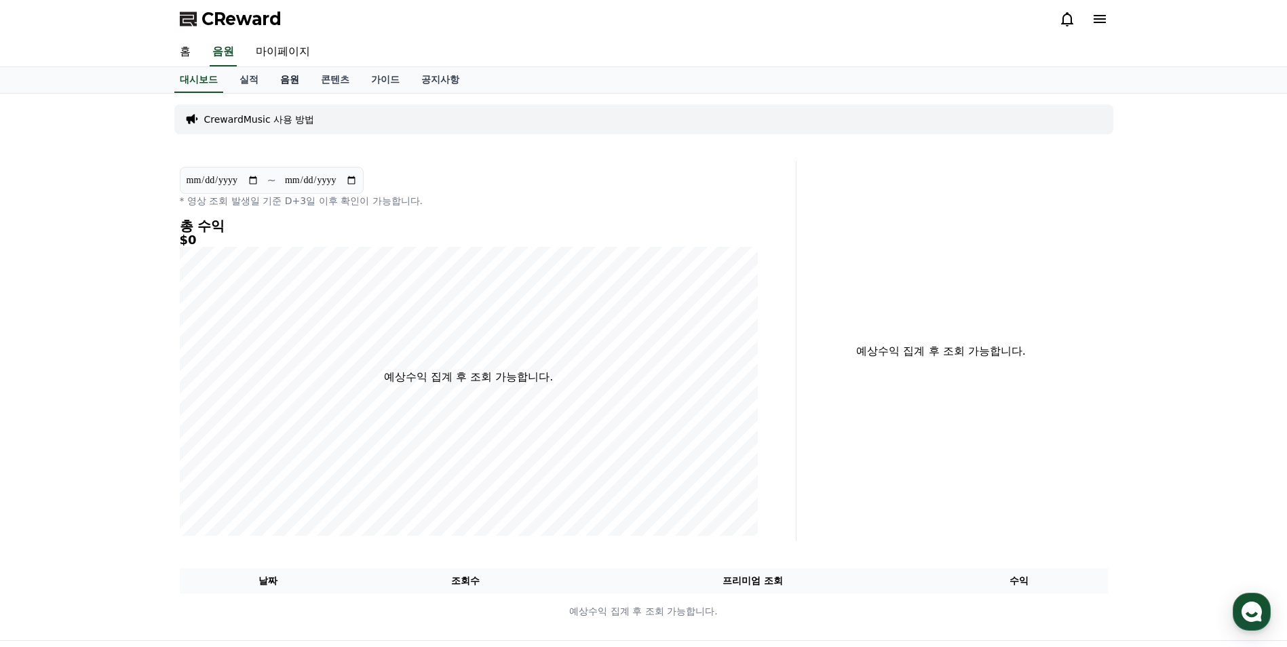
click at [284, 77] on link "음원" at bounding box center [289, 80] width 41 height 26
